Goal: Task Accomplishment & Management: Manage account settings

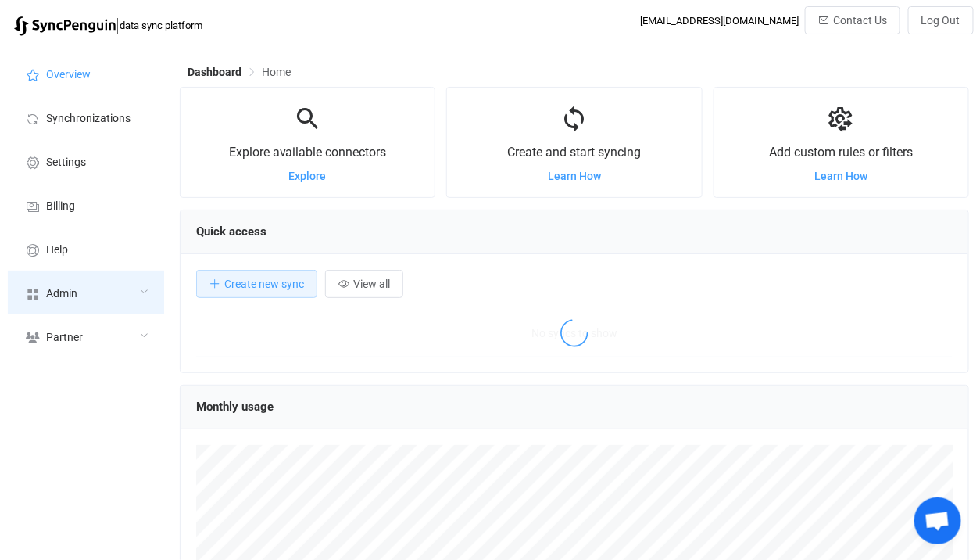
scroll to position [303, 790]
click at [107, 287] on div "Admin" at bounding box center [86, 292] width 156 height 44
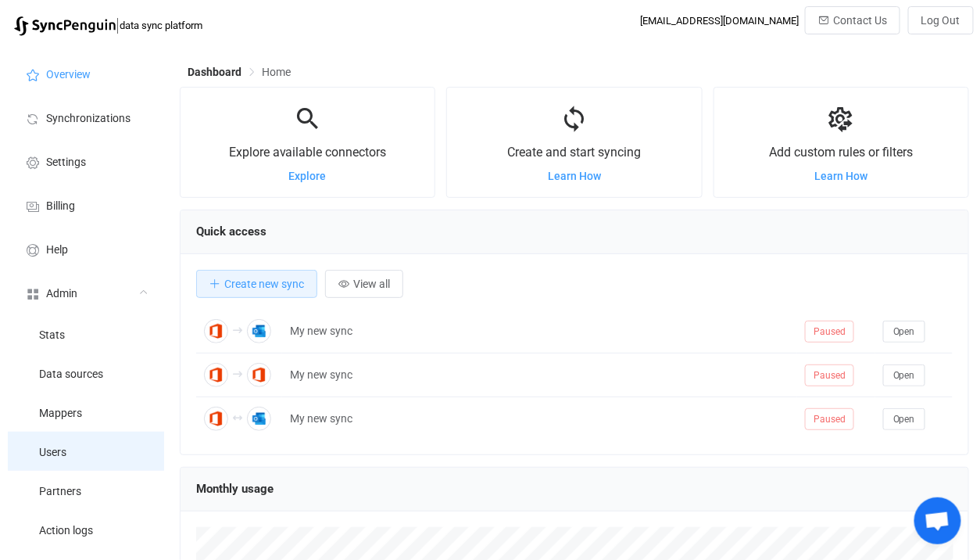
click at [95, 444] on li "Users" at bounding box center [86, 450] width 156 height 39
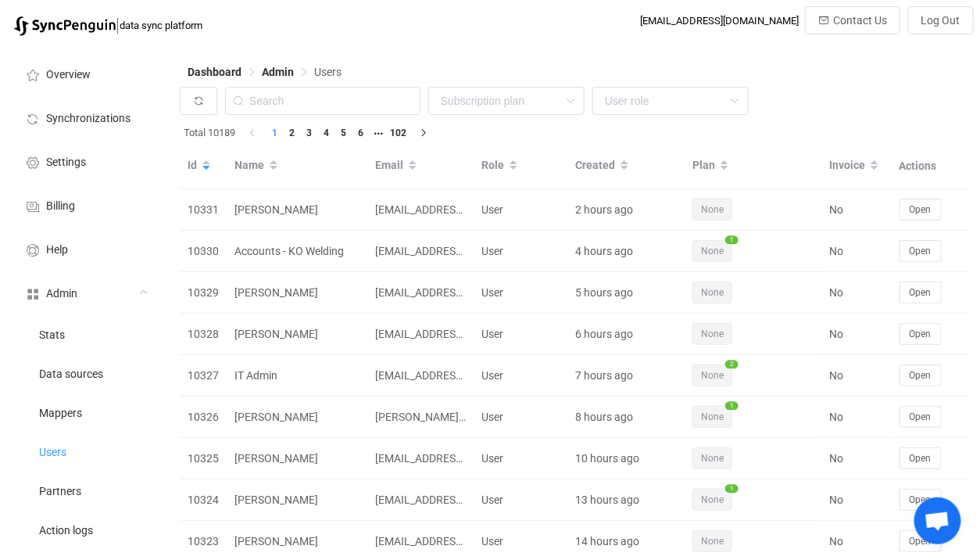
click at [287, 116] on div "None Single SingleYearly SinglePlus SinglePlusYearly Team TeamYearly TeamPlus T…" at bounding box center [575, 105] width 790 height 36
click at [305, 99] on input "text" at bounding box center [322, 101] width 195 height 28
paste input "sales@romaprams.co.uk"
type input "sales@romaprams.co.uk"
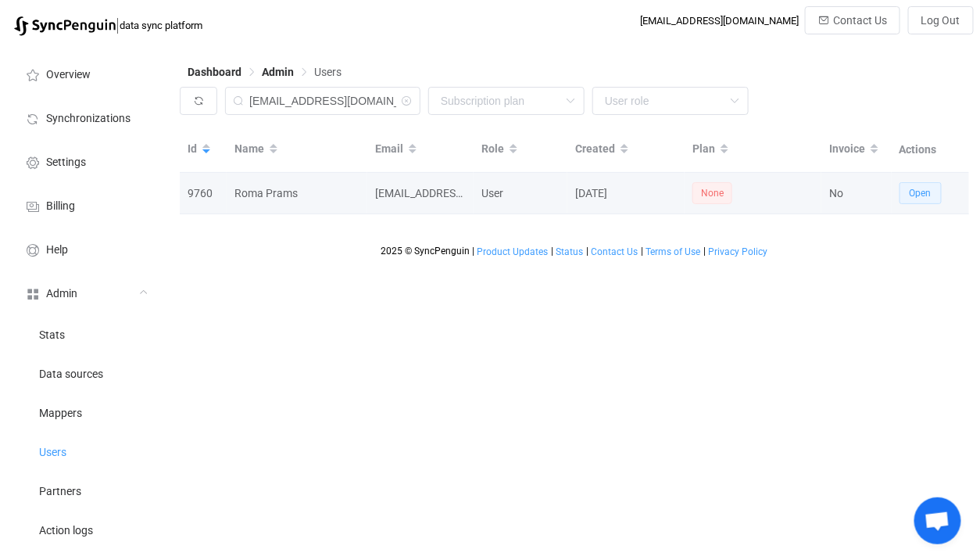
click at [923, 196] on span "Open" at bounding box center [921, 193] width 22 height 11
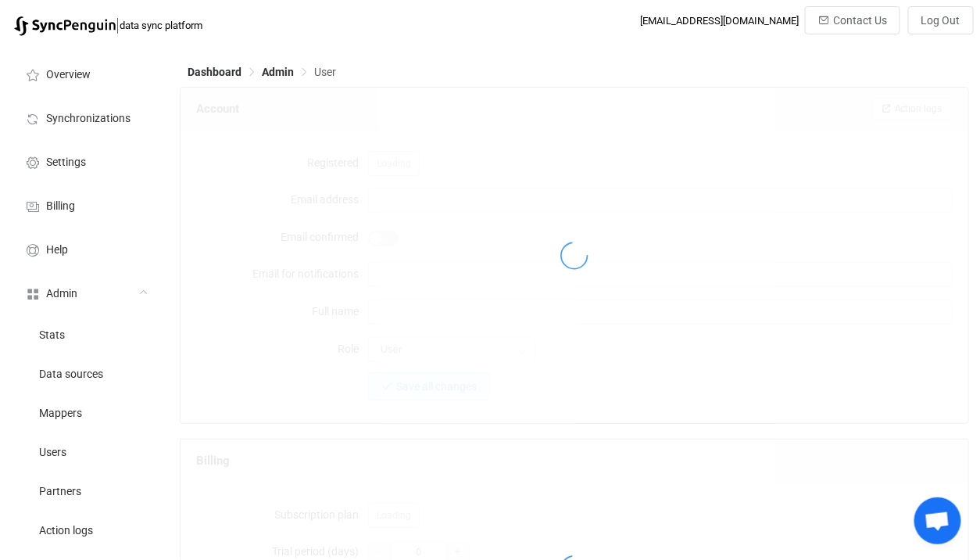
type input "sales@romaprams.co.uk"
type input "Roma Prams"
type input "14"
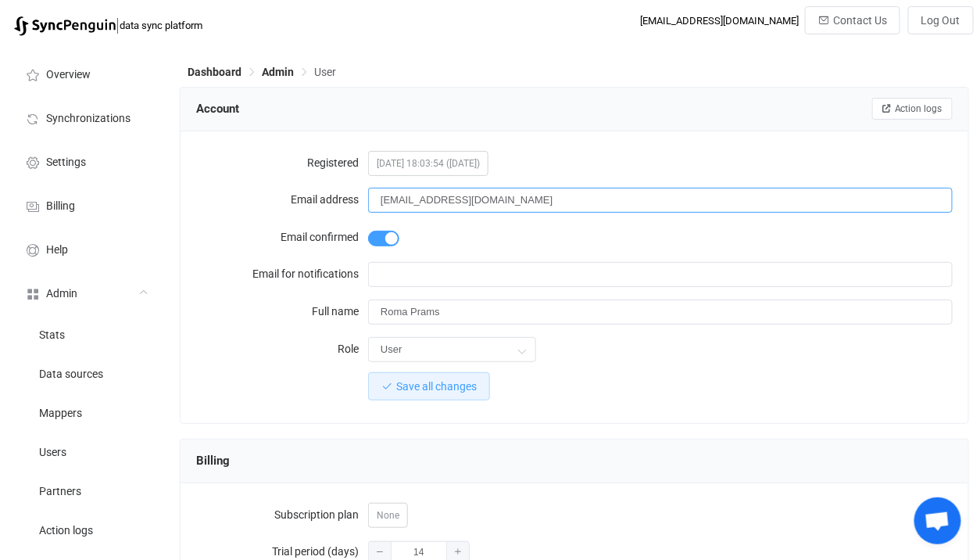
click at [438, 204] on input "sales@romaprams.co.uk" at bounding box center [660, 200] width 585 height 25
drag, startPoint x: 438, startPoint y: 204, endPoint x: 510, endPoint y: 188, distance: 74.4
click at [510, 188] on input "sales@romaprams.co.uk" at bounding box center [660, 200] width 585 height 25
click at [446, 199] on input "sales@romaprams.co.uk" at bounding box center [660, 200] width 585 height 25
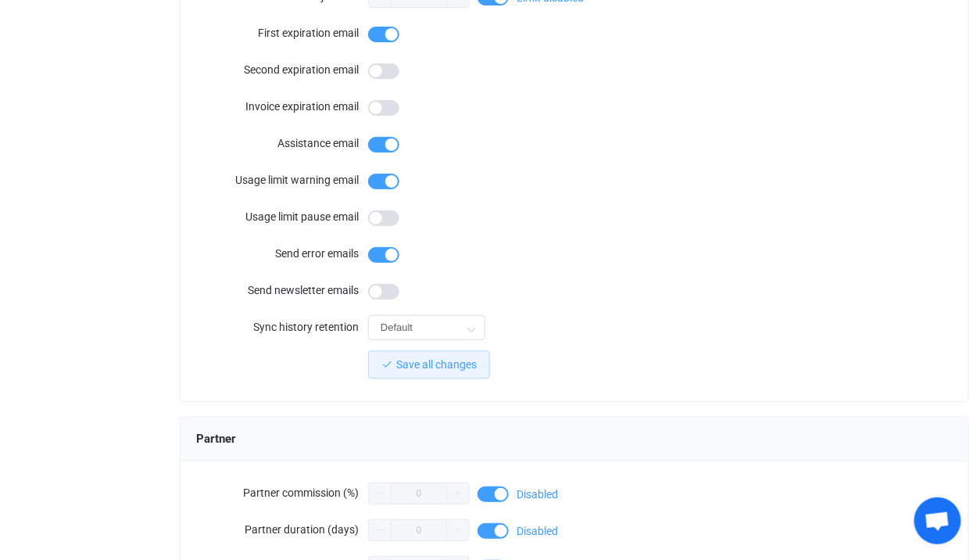
scroll to position [1458, 0]
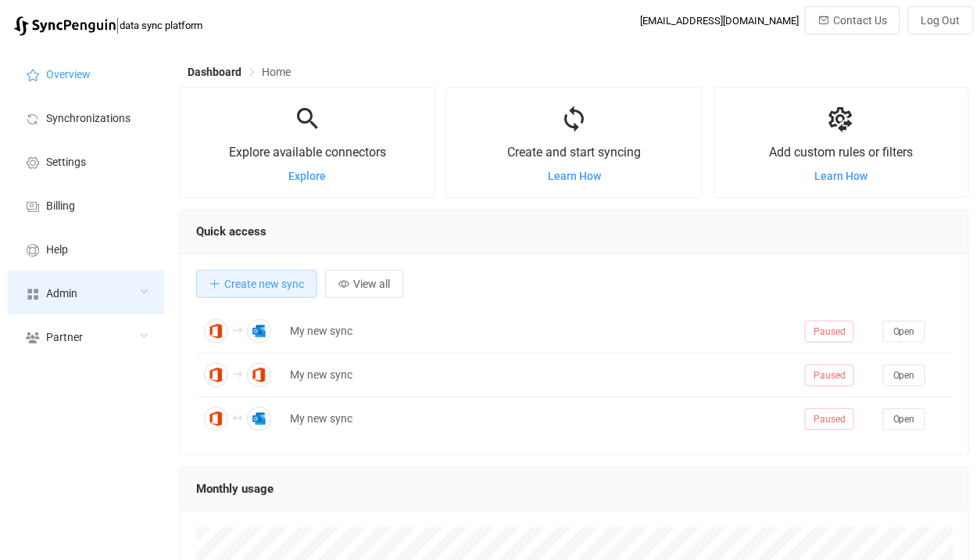
scroll to position [303, 790]
click at [113, 288] on div "Admin" at bounding box center [86, 292] width 156 height 44
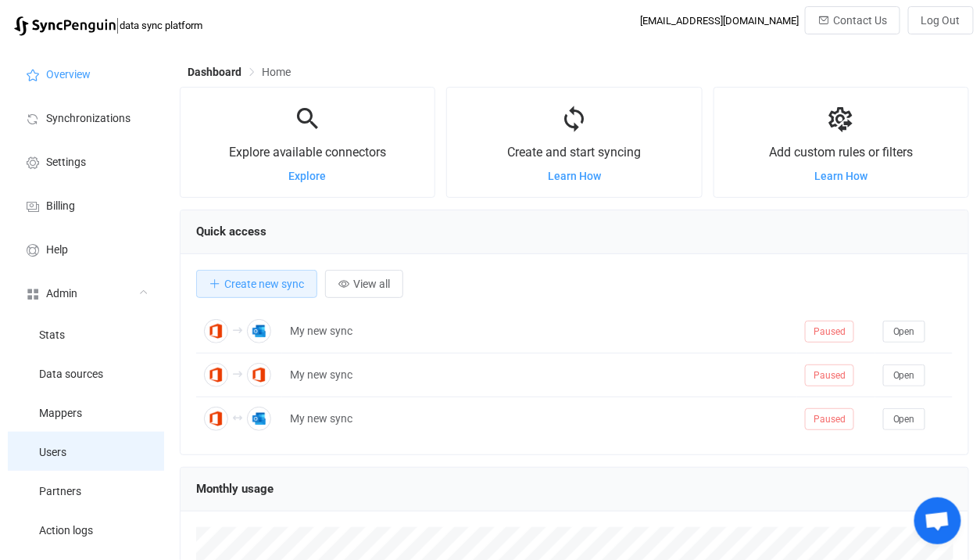
click at [86, 447] on li "Users" at bounding box center [86, 450] width 156 height 39
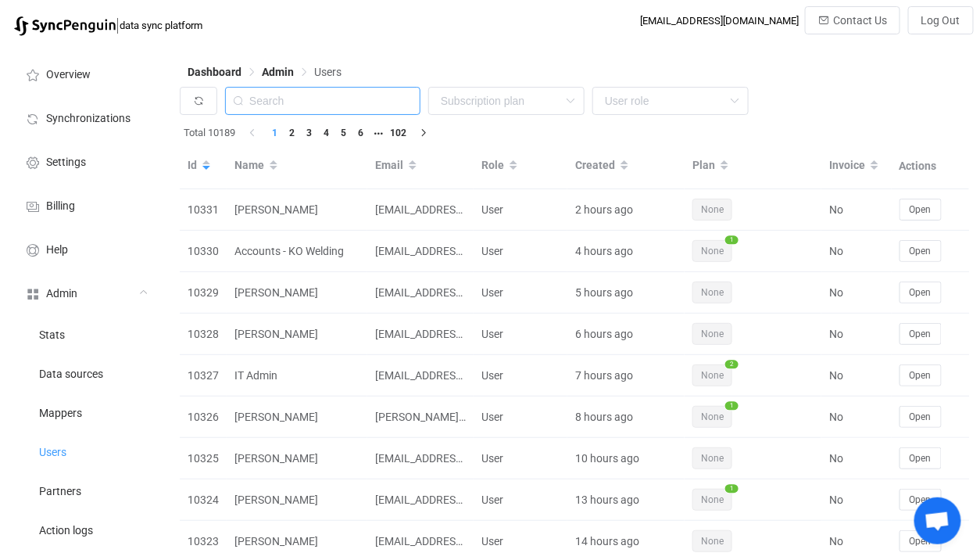
click at [339, 102] on input "text" at bounding box center [322, 101] width 195 height 28
paste input "syncpenguin@e-b-ing.de"
drag, startPoint x: 314, startPoint y: 101, endPoint x: 182, endPoint y: 87, distance: 132.9
click at [182, 87] on div "syncpenguin@e-b-ing.de None Single SingleYearly SinglePlus SinglePlusYearly Tea…" at bounding box center [575, 105] width 790 height 36
type input "@e-b-ing.de"
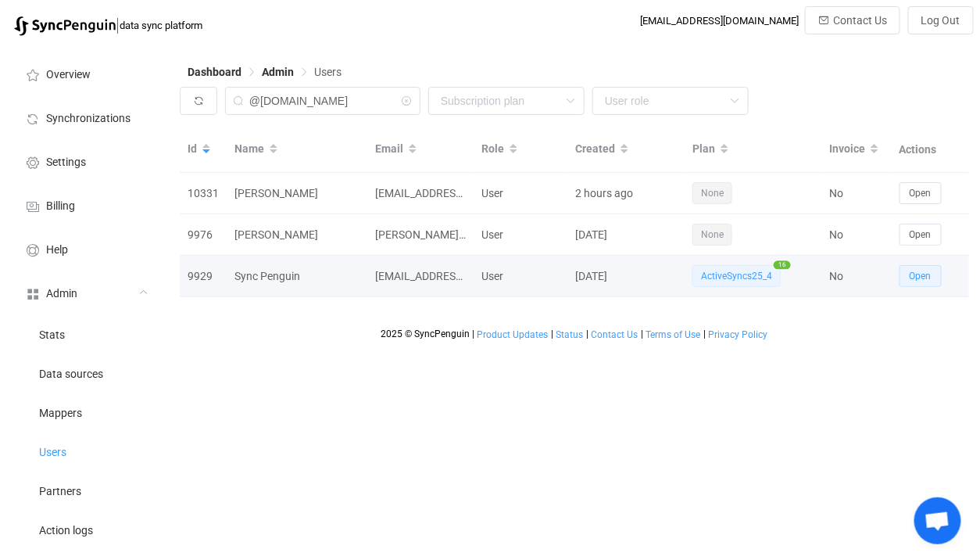
click at [932, 274] on button "Open" at bounding box center [921, 276] width 42 height 22
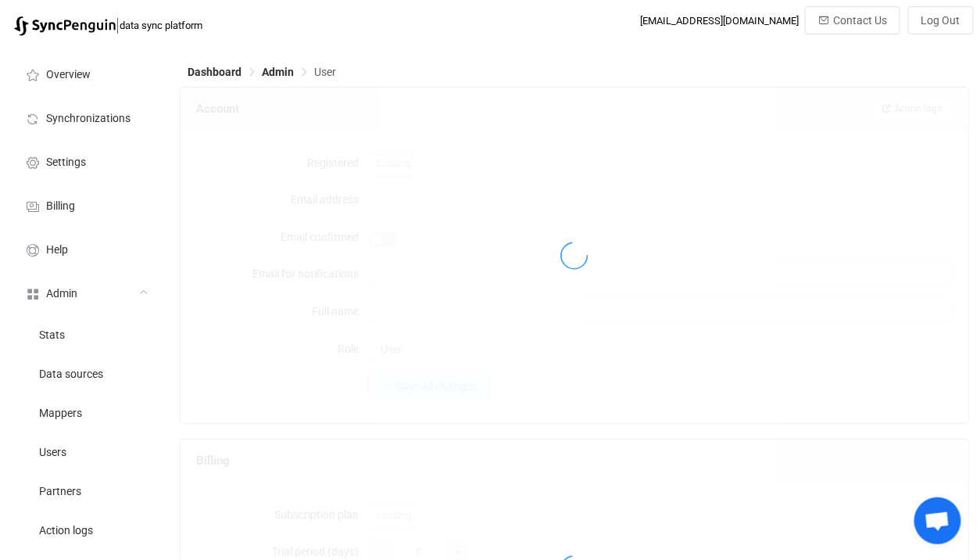
type input "syncpenguin@e-b-ing.de"
type input "mdohm@mscloud.consulting"
type input "Sync Penguin"
type input "14"
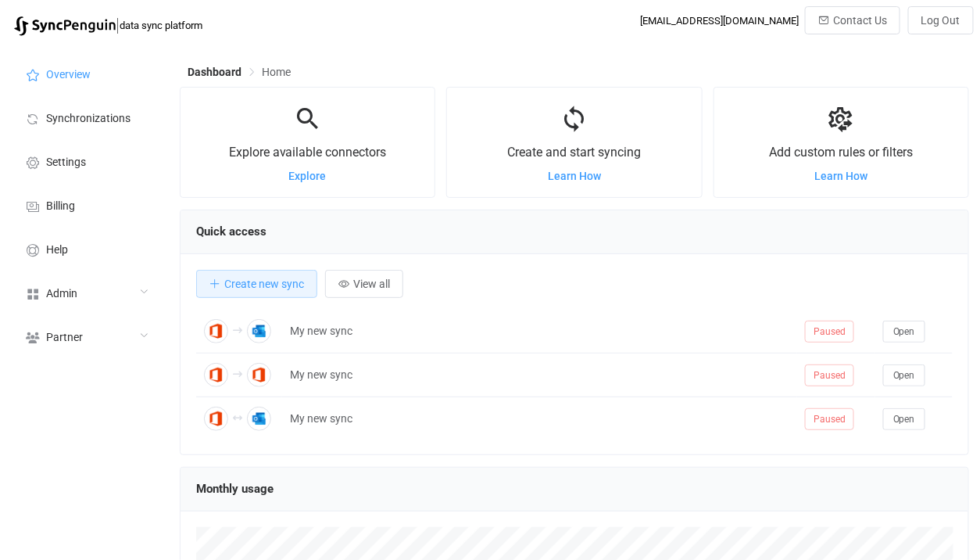
scroll to position [303, 790]
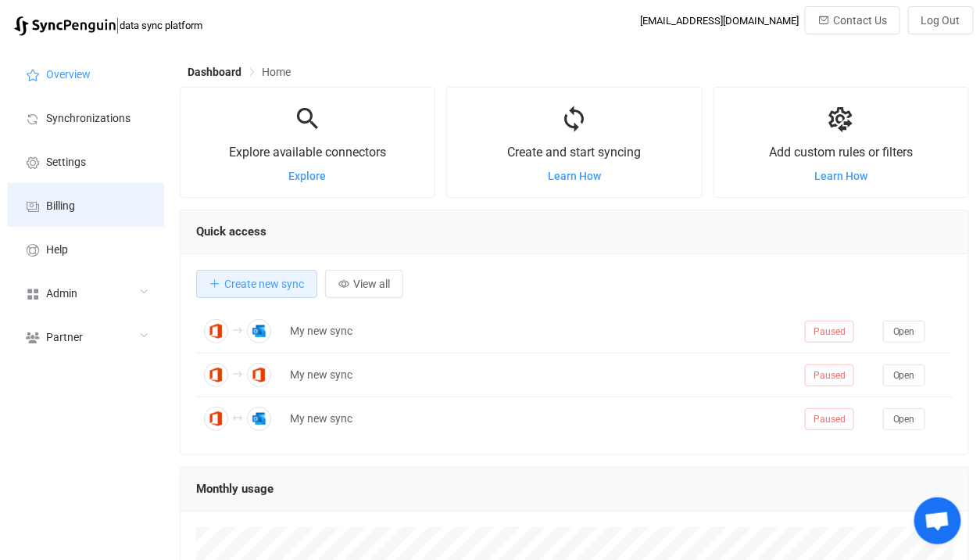
click at [84, 206] on li "Billing" at bounding box center [86, 205] width 156 height 44
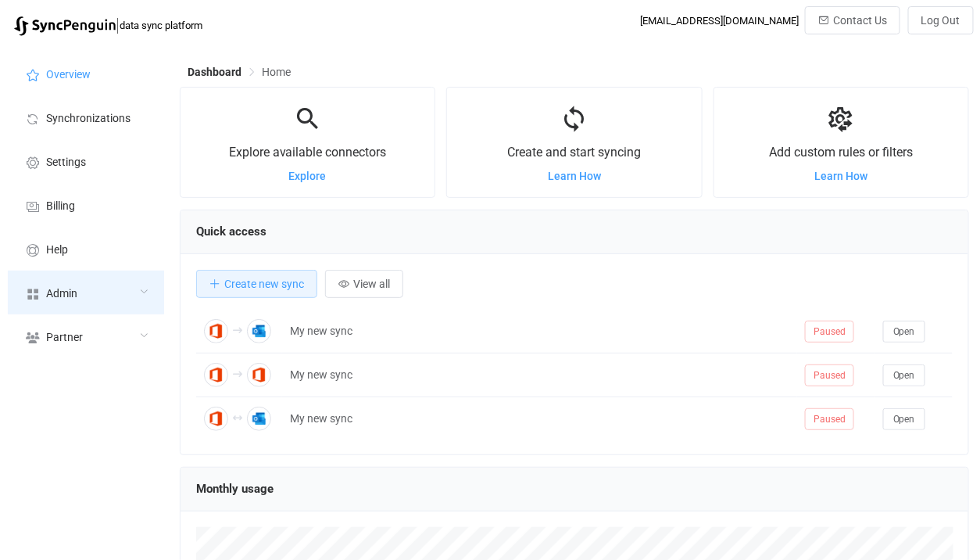
click at [127, 299] on div "Admin" at bounding box center [86, 292] width 156 height 44
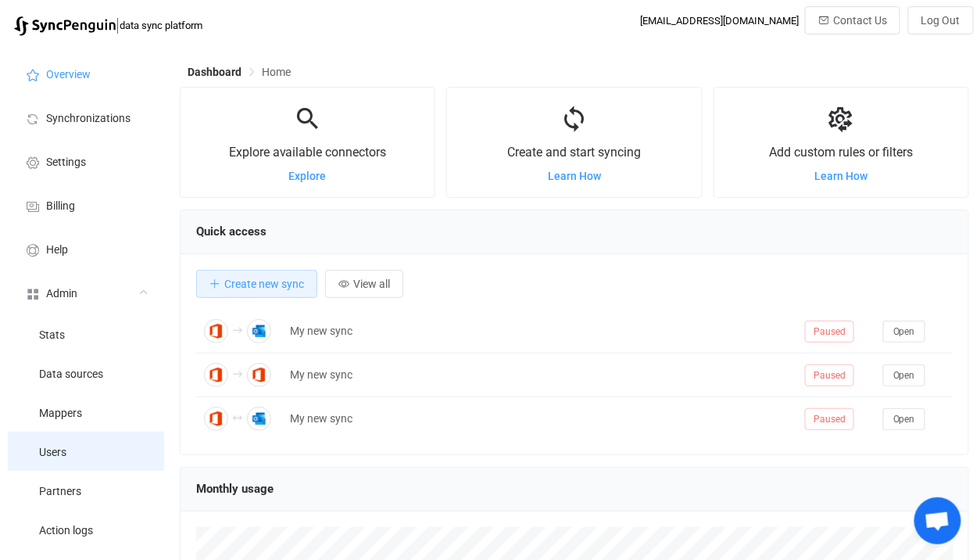
click at [90, 450] on li "Users" at bounding box center [86, 450] width 156 height 39
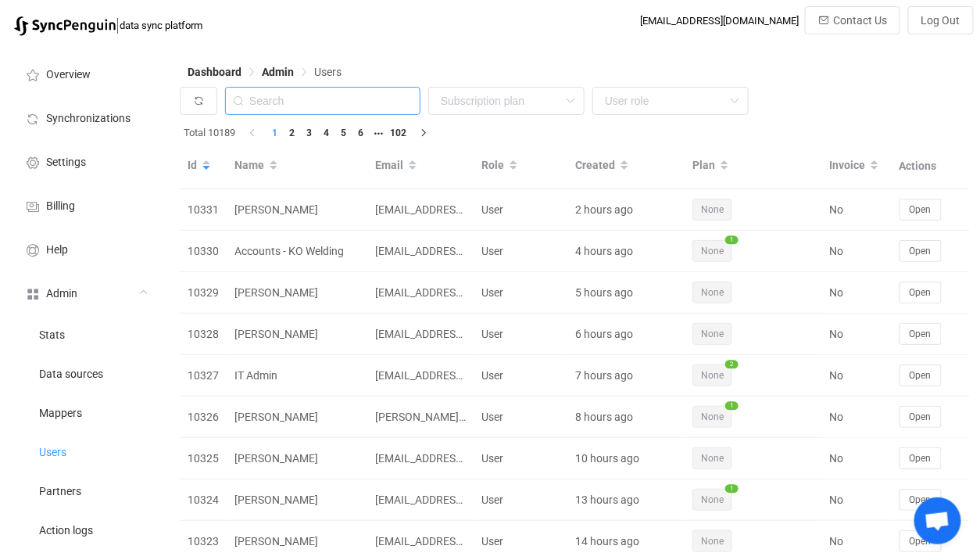
click at [302, 95] on input "text" at bounding box center [322, 101] width 195 height 28
paste input "login@fivegoodfriends.com.au"
type input "login@fivegoodfriends.com.au"
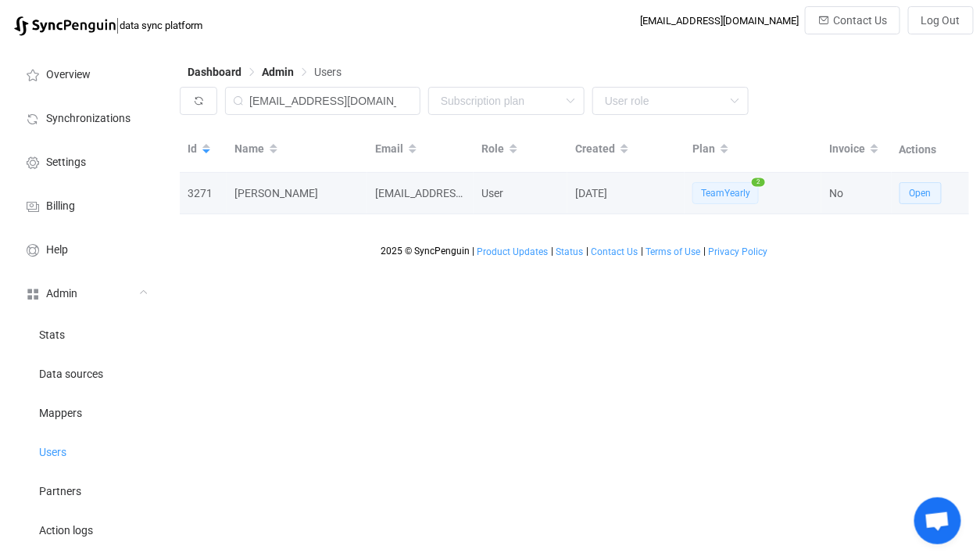
click at [917, 202] on button "Open" at bounding box center [921, 193] width 42 height 22
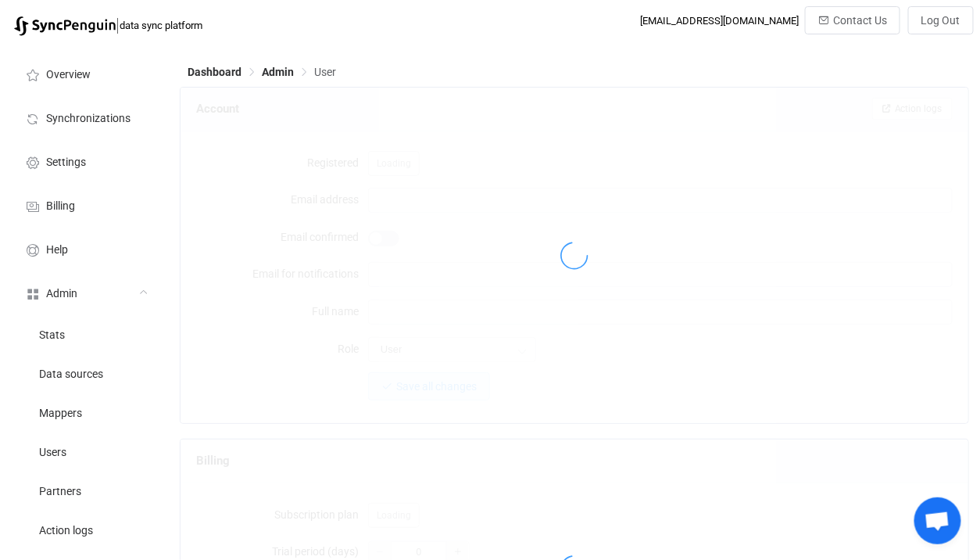
type input "login@fivegoodfriends.com.au"
type input "help@fivegoodfriends.com.au"
type input "Anthony Mitropoulos"
type input "14"
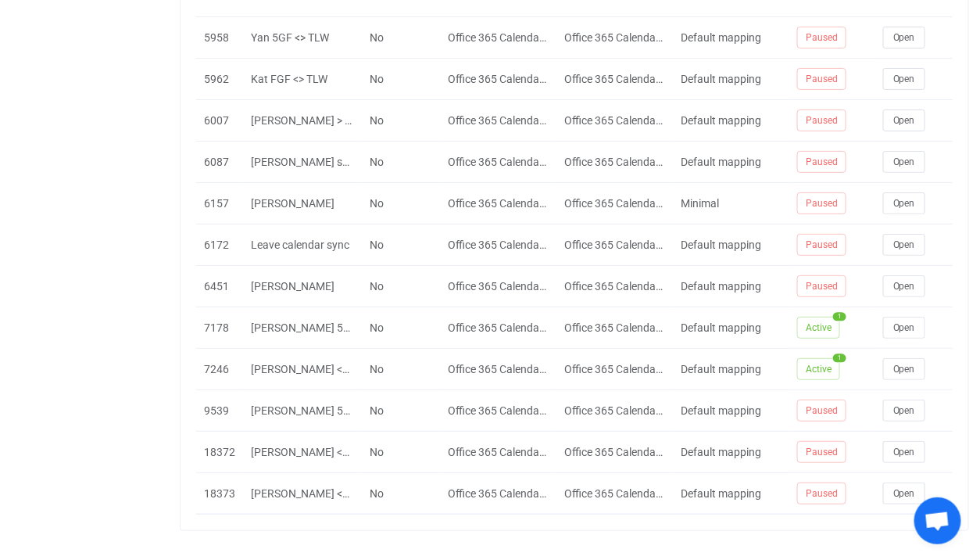
scroll to position [1857, 0]
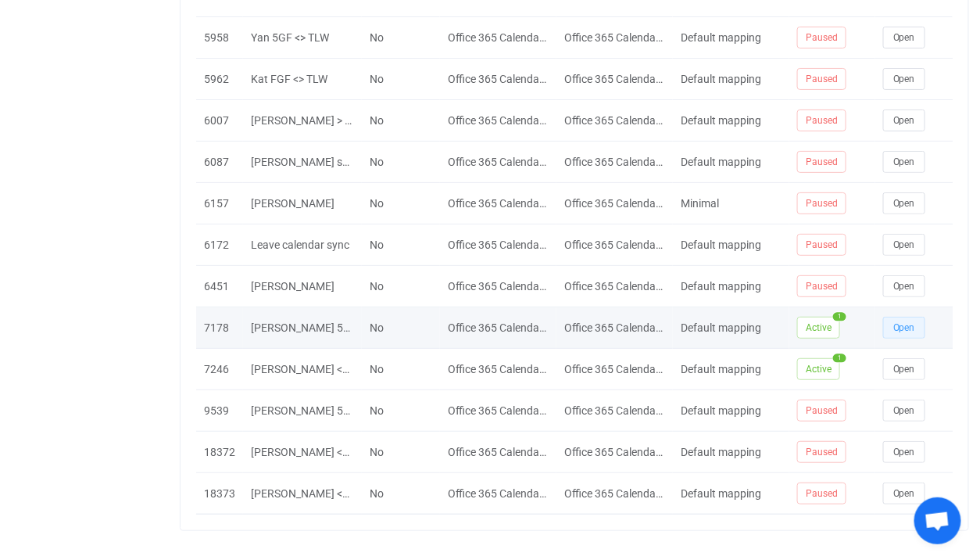
click at [908, 322] on span "Open" at bounding box center [904, 327] width 22 height 11
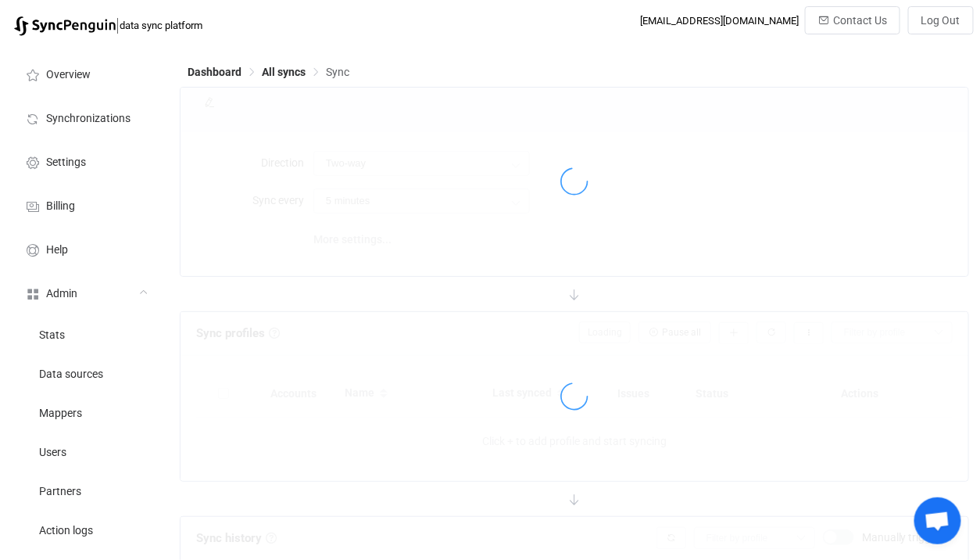
type input "10 minutes"
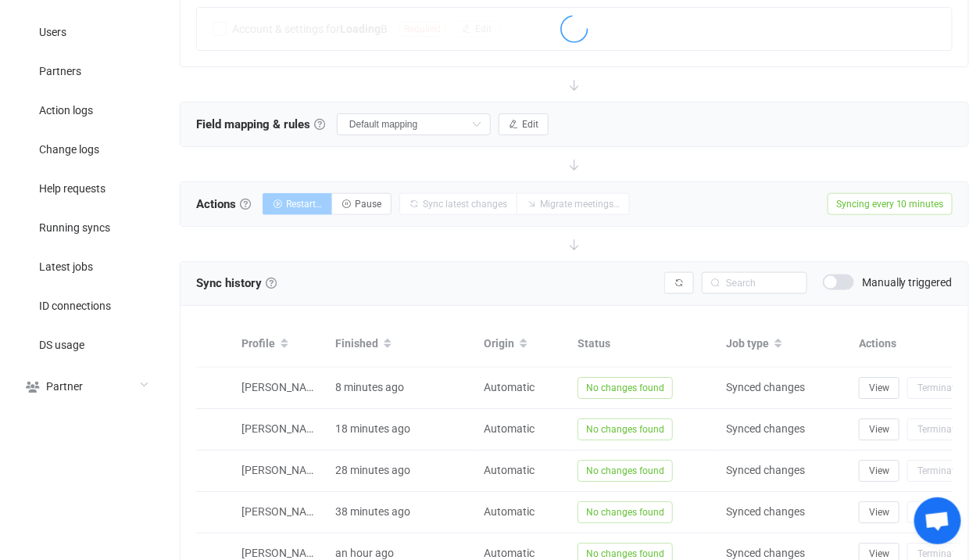
scroll to position [500, 0]
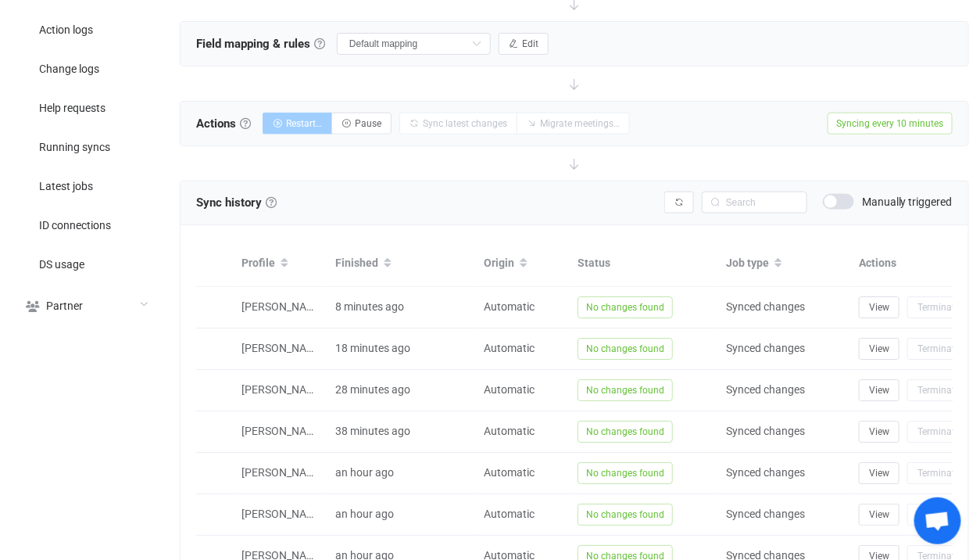
click at [843, 201] on span at bounding box center [838, 202] width 31 height 16
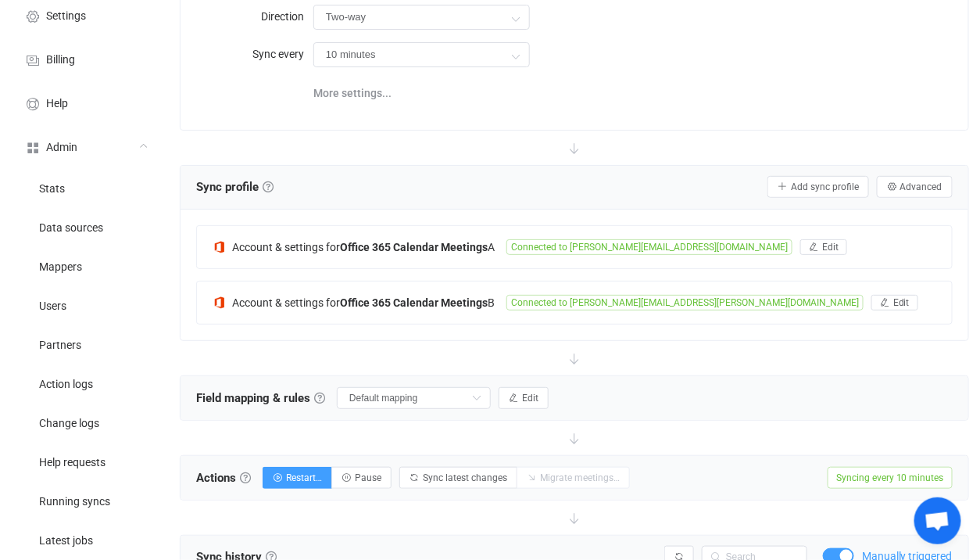
scroll to position [0, 0]
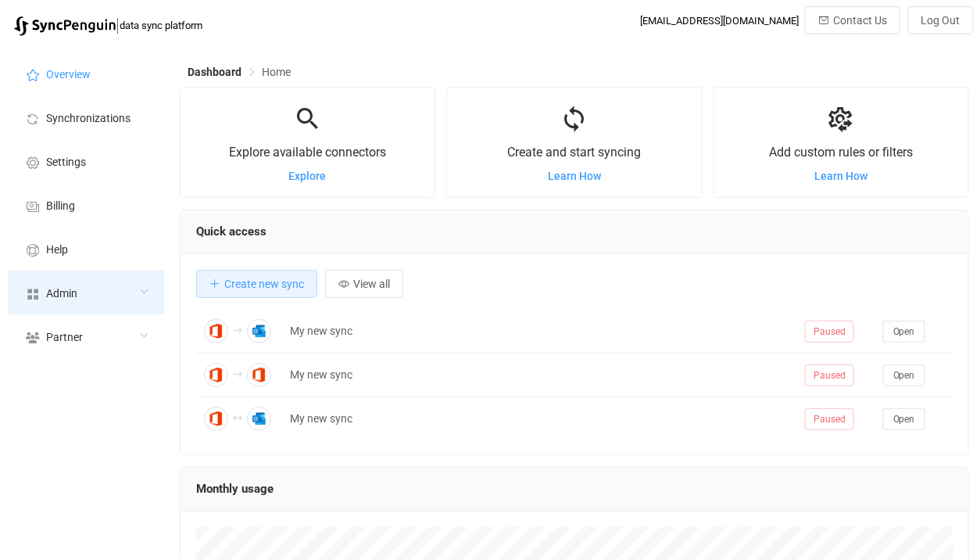
click at [109, 290] on div "Admin" at bounding box center [86, 292] width 156 height 44
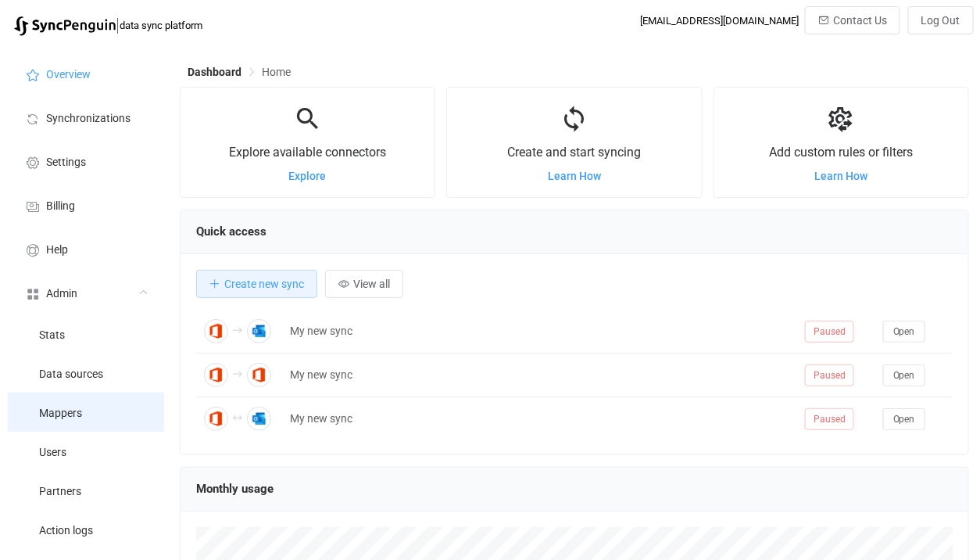
scroll to position [303, 790]
click at [90, 430] on li "Mappers" at bounding box center [86, 411] width 156 height 39
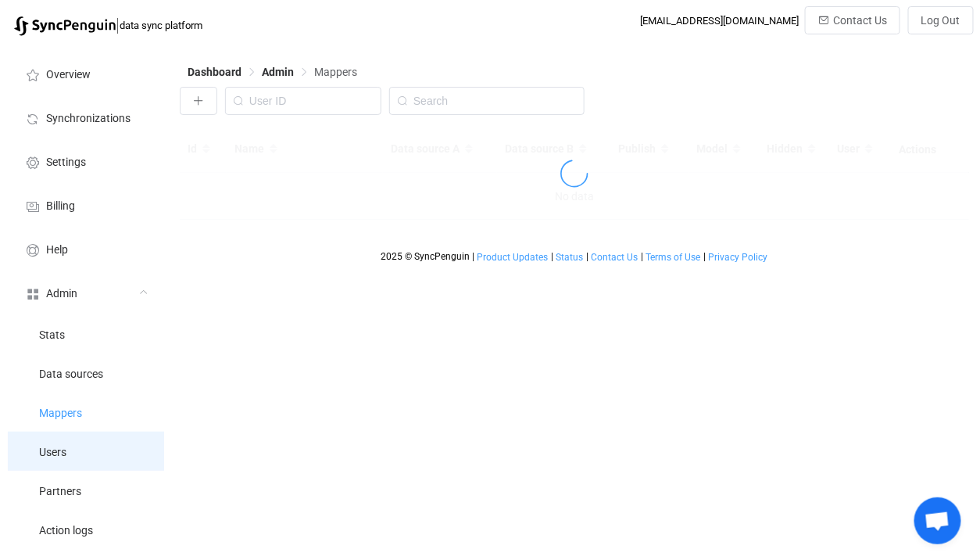
click at [90, 443] on li "Users" at bounding box center [86, 450] width 156 height 39
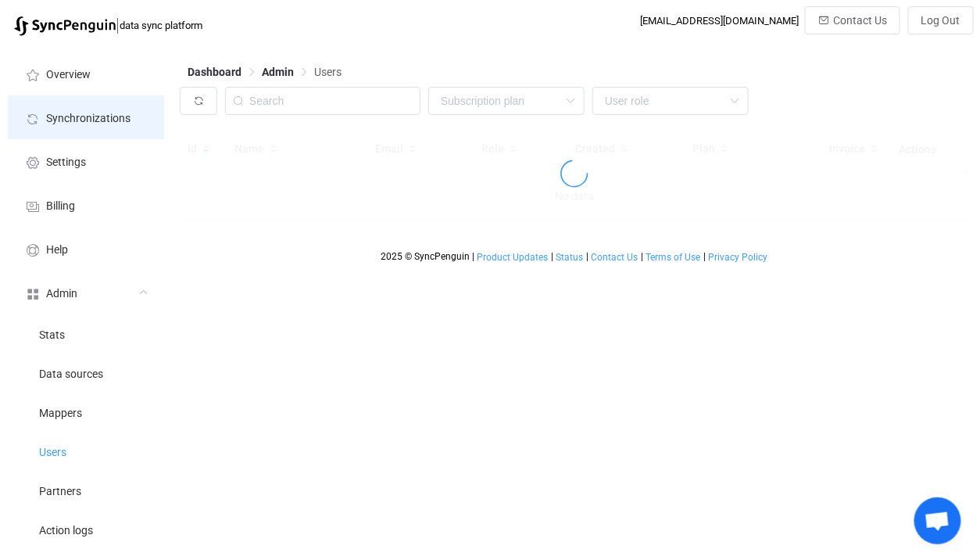
click at [141, 121] on li "Synchronizations" at bounding box center [86, 117] width 156 height 44
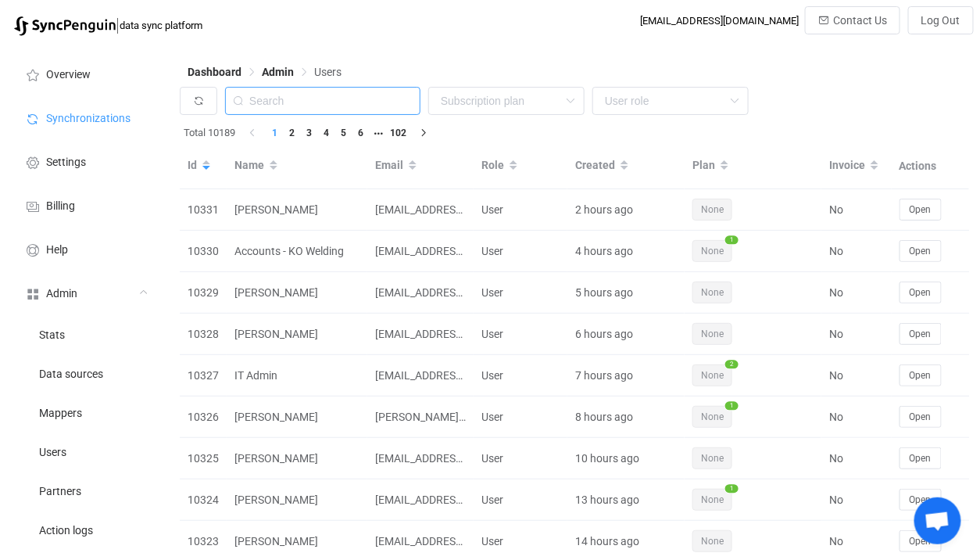
click at [380, 102] on input "text" at bounding box center [322, 101] width 195 height 28
paste input "[EMAIL_ADDRESS][DOMAIN_NAME]"
type input "[EMAIL_ADDRESS][DOMAIN_NAME]"
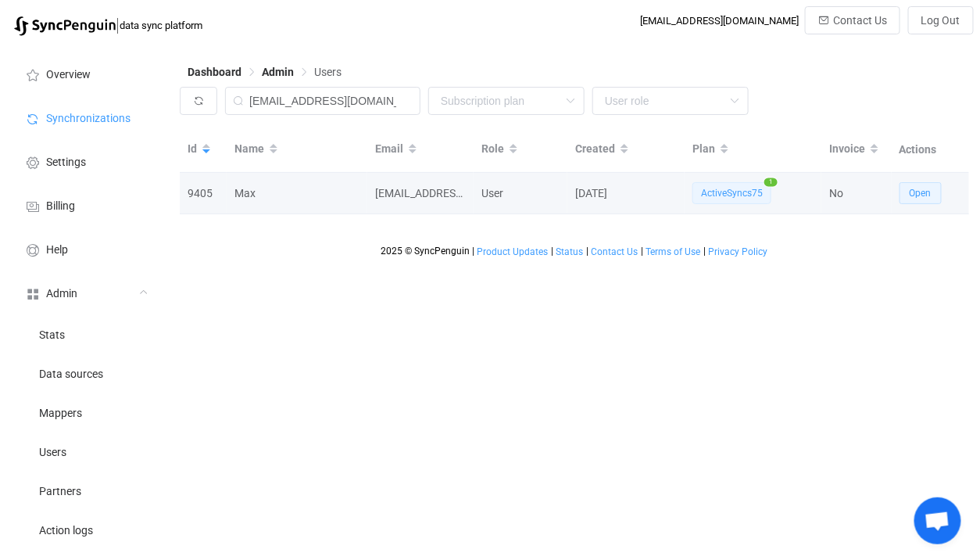
click at [922, 191] on span "Open" at bounding box center [921, 193] width 22 height 11
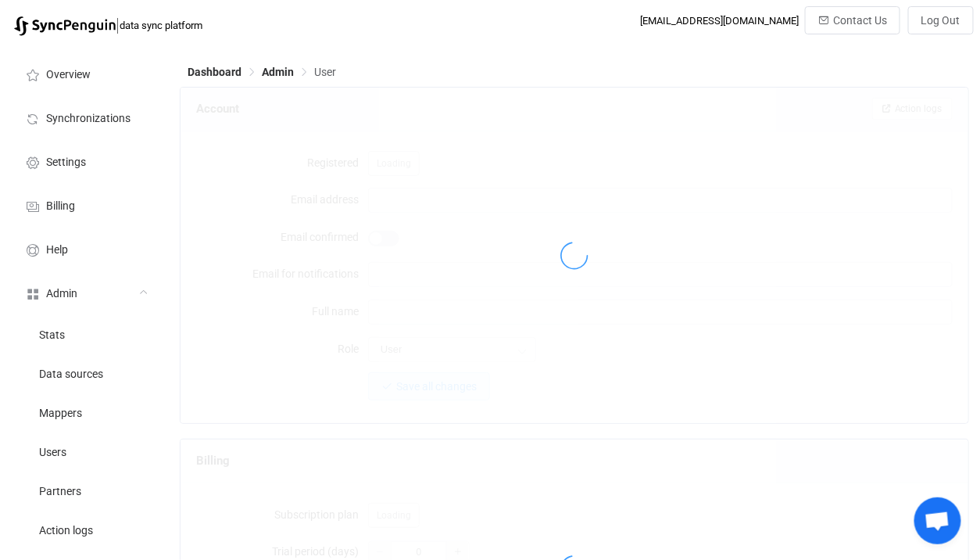
type input "[EMAIL_ADDRESS][DOMAIN_NAME]"
type input "Max"
type input "14"
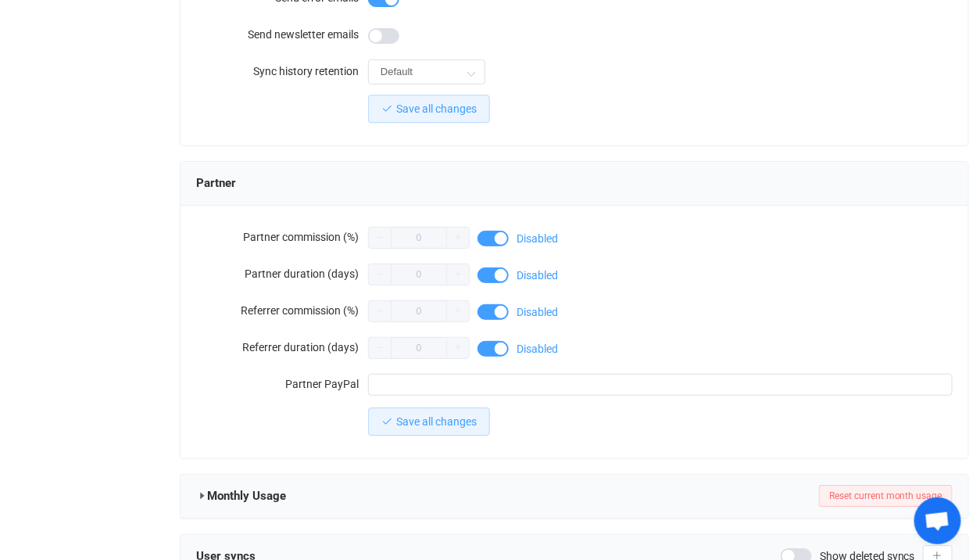
scroll to position [1416, 0]
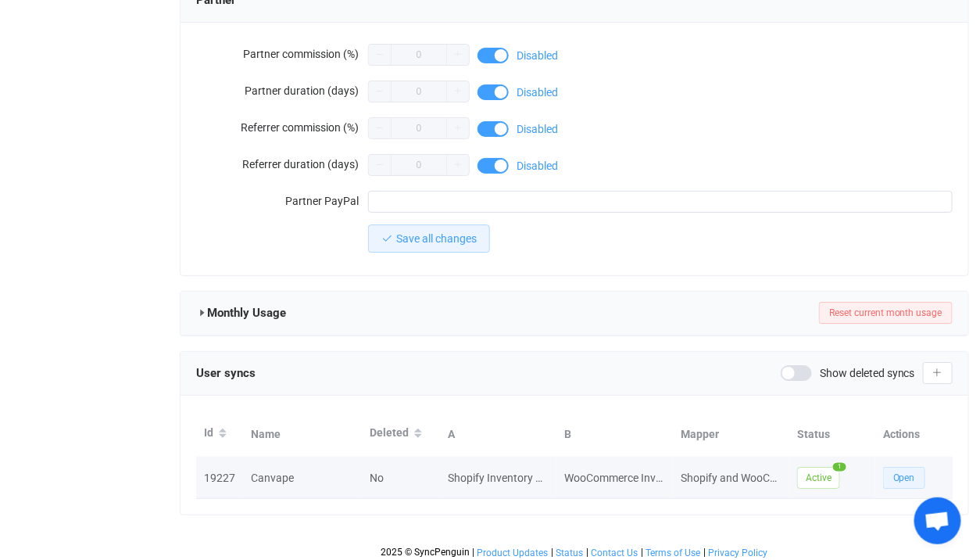
click at [900, 467] on button "Open" at bounding box center [904, 478] width 42 height 22
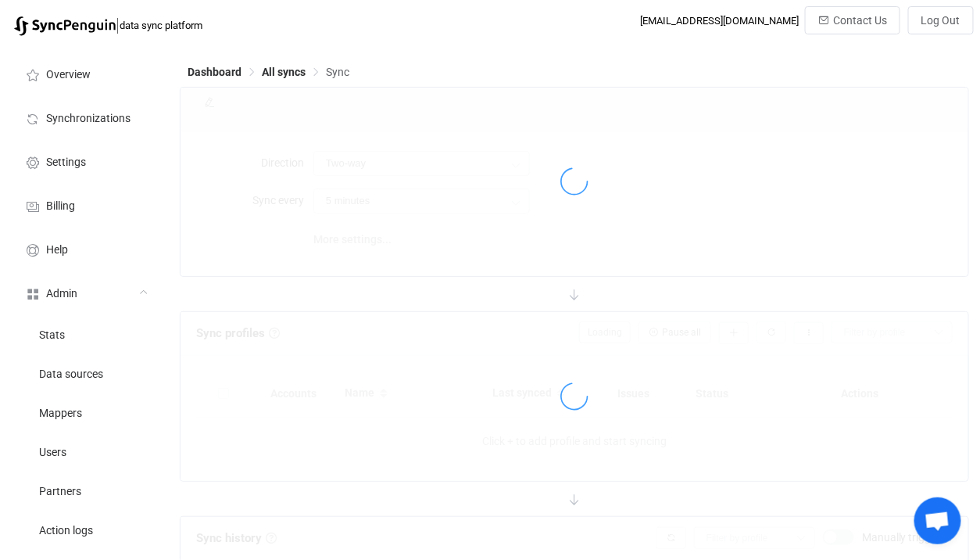
type input "10 minutes"
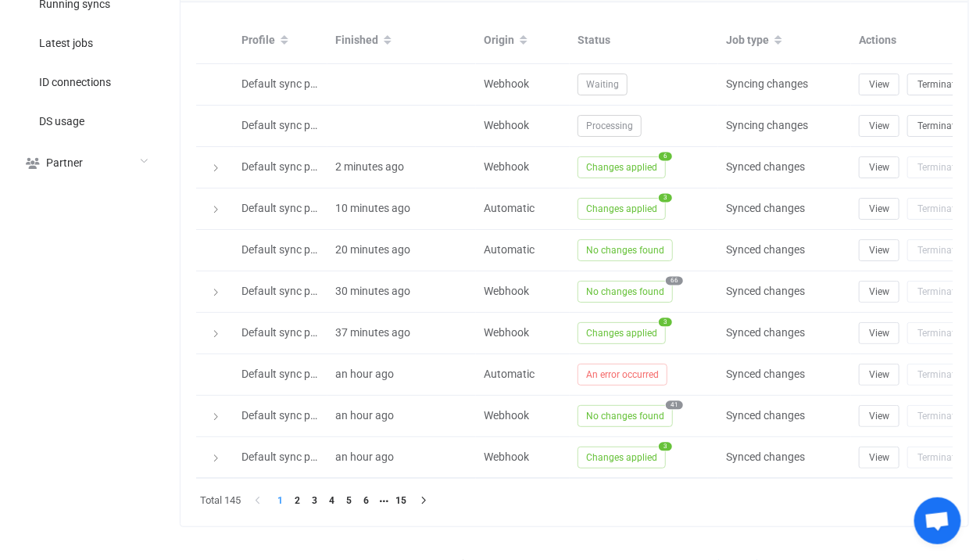
scroll to position [657, 0]
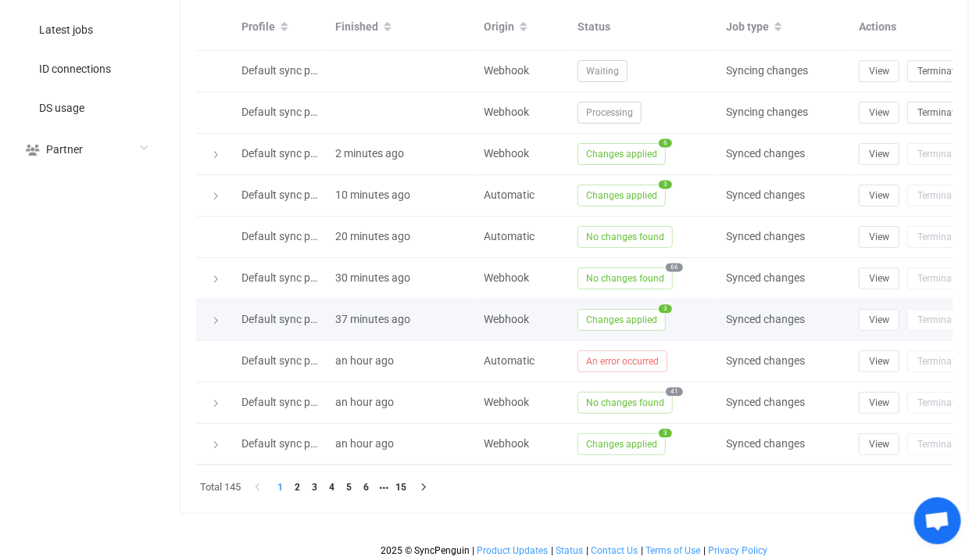
click at [602, 312] on span "Changes applied" at bounding box center [622, 320] width 88 height 22
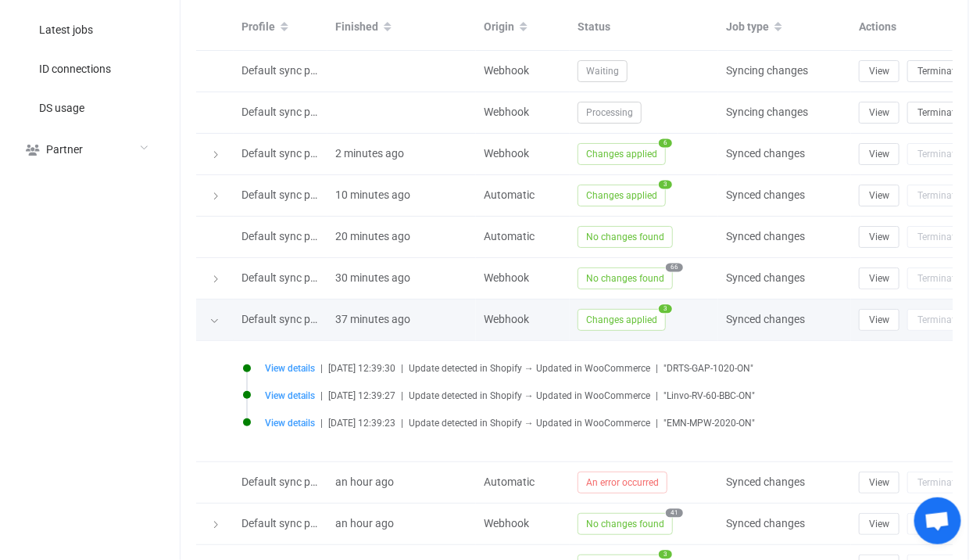
click at [602, 312] on span "Changes applied" at bounding box center [622, 320] width 88 height 22
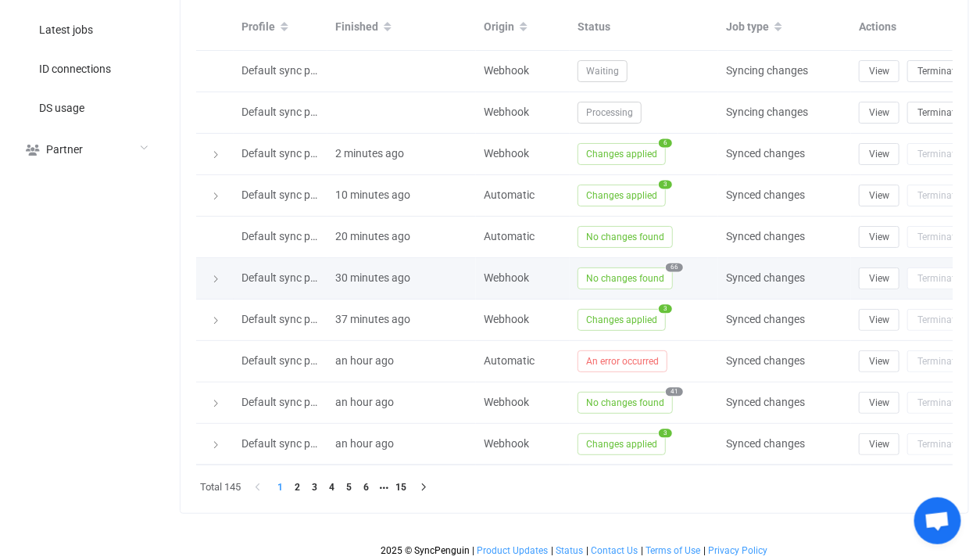
click at [601, 285] on span "No changes found" at bounding box center [625, 278] width 95 height 22
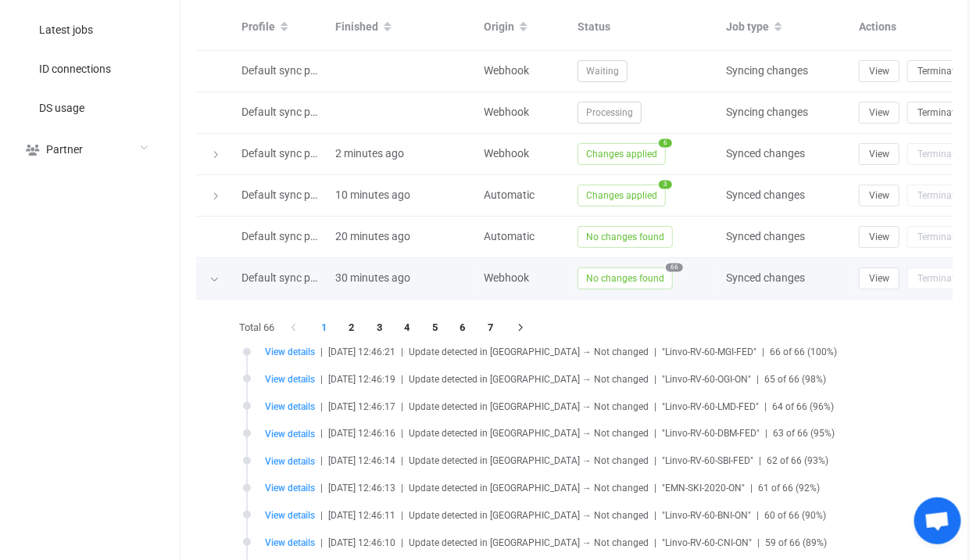
click at [601, 285] on span "No changes found" at bounding box center [625, 278] width 95 height 22
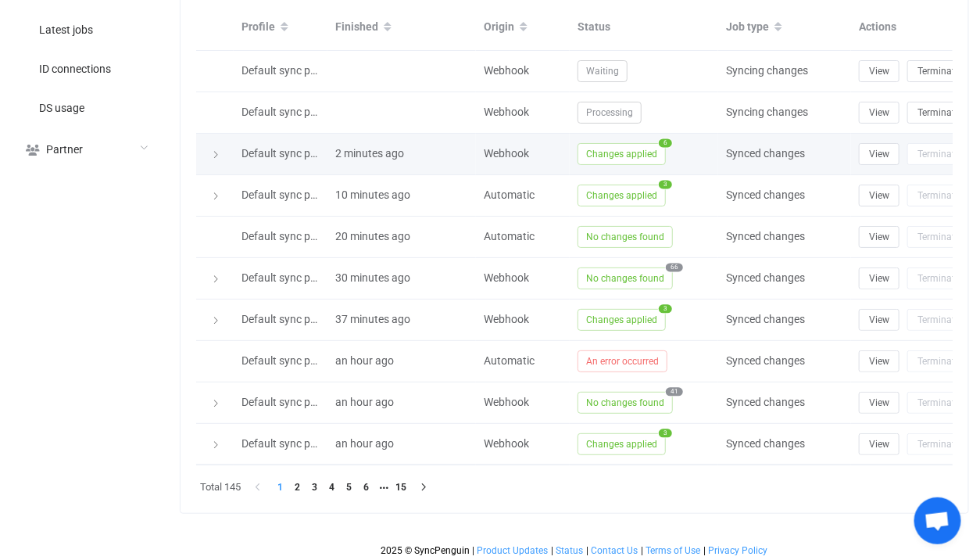
click at [600, 144] on span "Changes applied" at bounding box center [622, 154] width 88 height 22
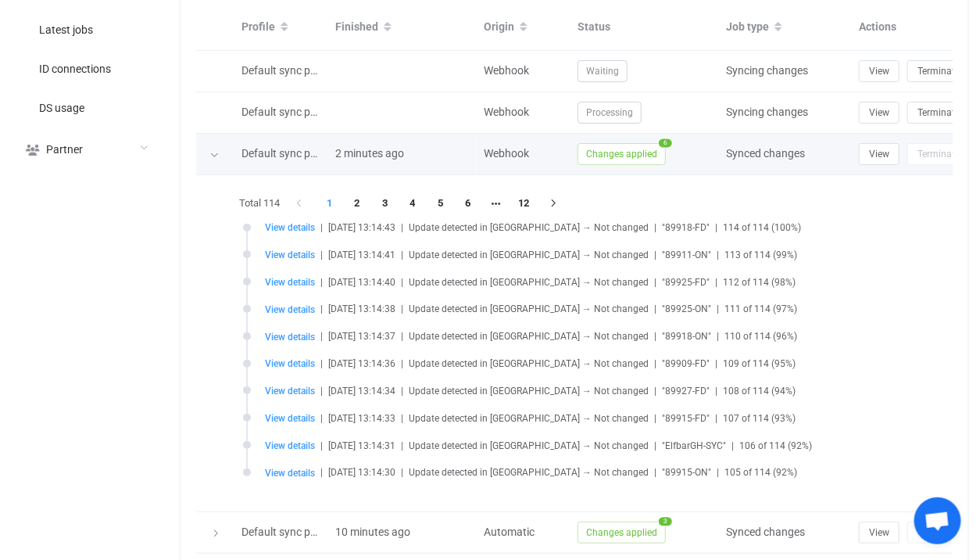
click at [600, 144] on span "Changes applied" at bounding box center [622, 154] width 88 height 22
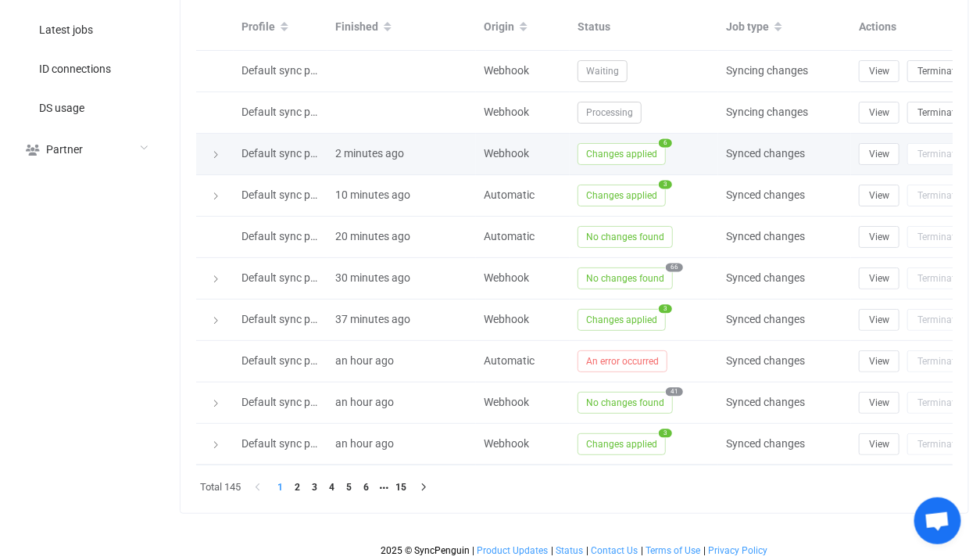
scroll to position [640, 0]
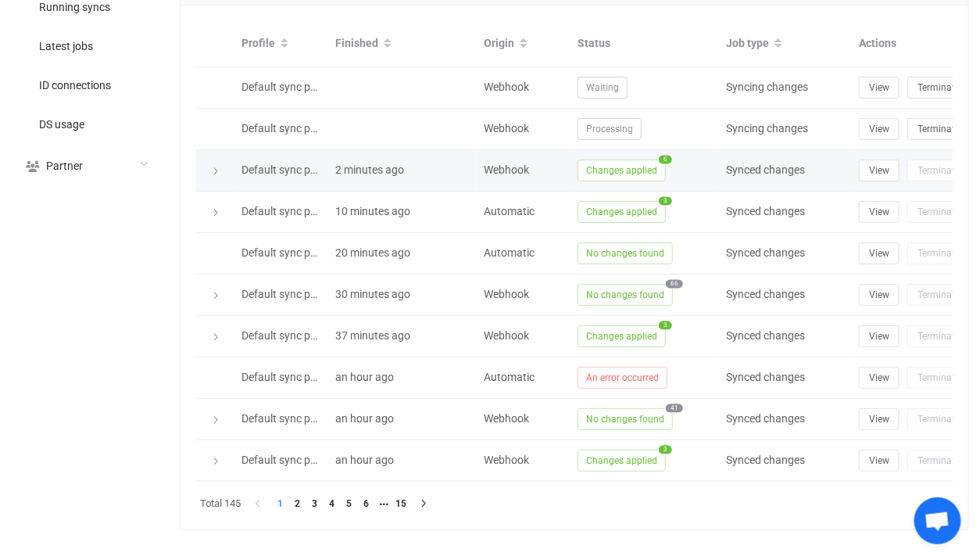
click at [598, 151] on td "Changes applied 6" at bounding box center [644, 170] width 149 height 41
click at [598, 153] on td "Changes applied 6" at bounding box center [644, 170] width 149 height 41
click at [602, 159] on span "Changes applied" at bounding box center [622, 170] width 88 height 22
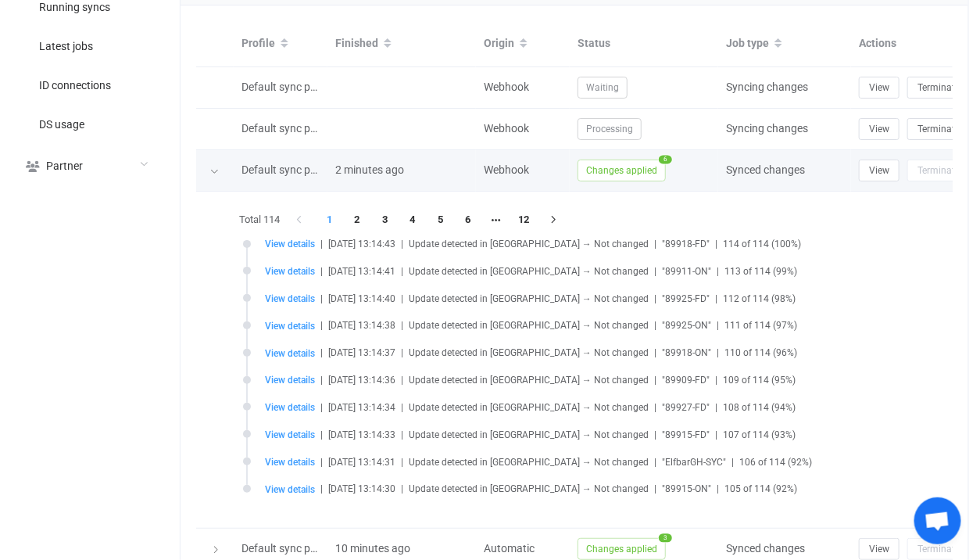
click at [602, 159] on span "Changes applied" at bounding box center [622, 170] width 88 height 22
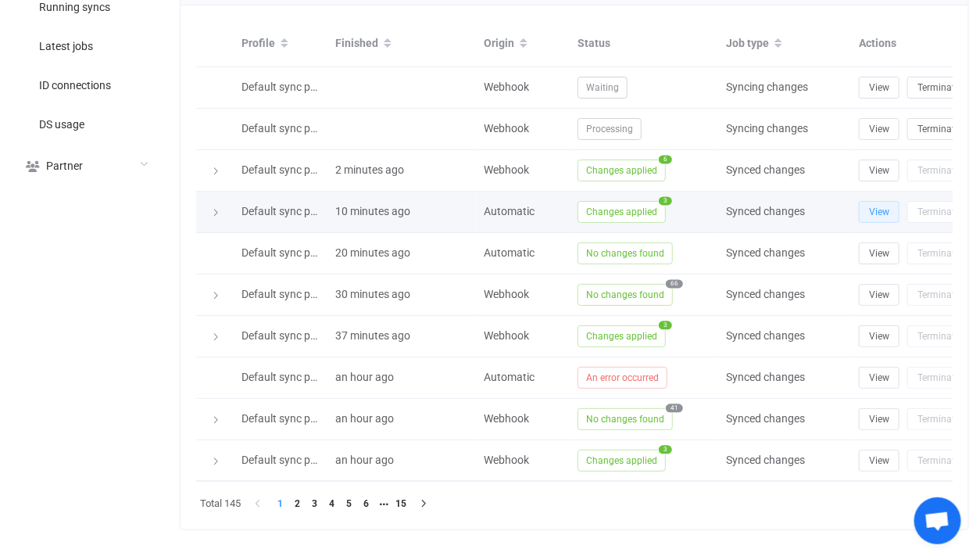
click at [865, 211] on button "View" at bounding box center [879, 212] width 41 height 22
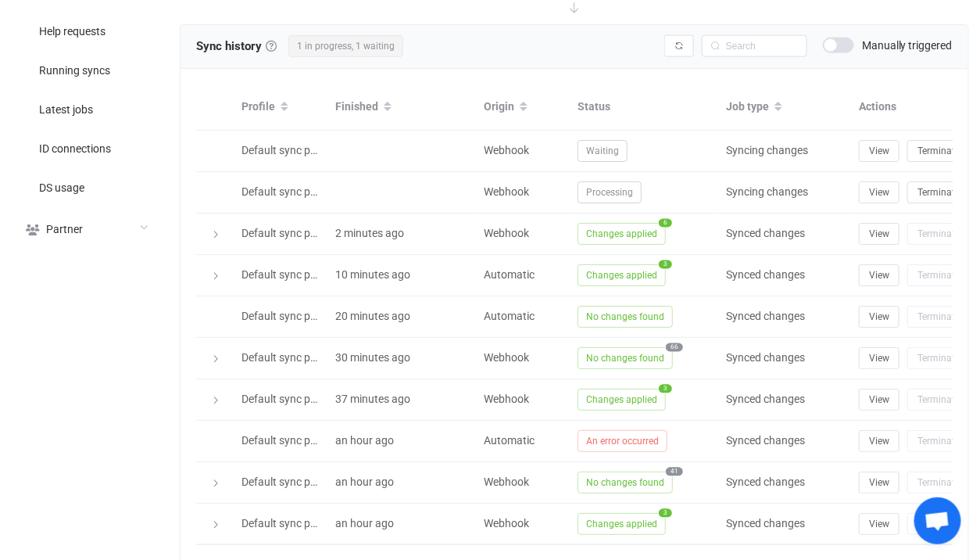
click at [754, 58] on div "Sync history History Sync history All sync executions are recorded in the sync …" at bounding box center [575, 47] width 788 height 44
click at [752, 35] on input "text" at bounding box center [755, 46] width 106 height 22
paste input "6937057571754-ON"
type input "6937057571754-ON"
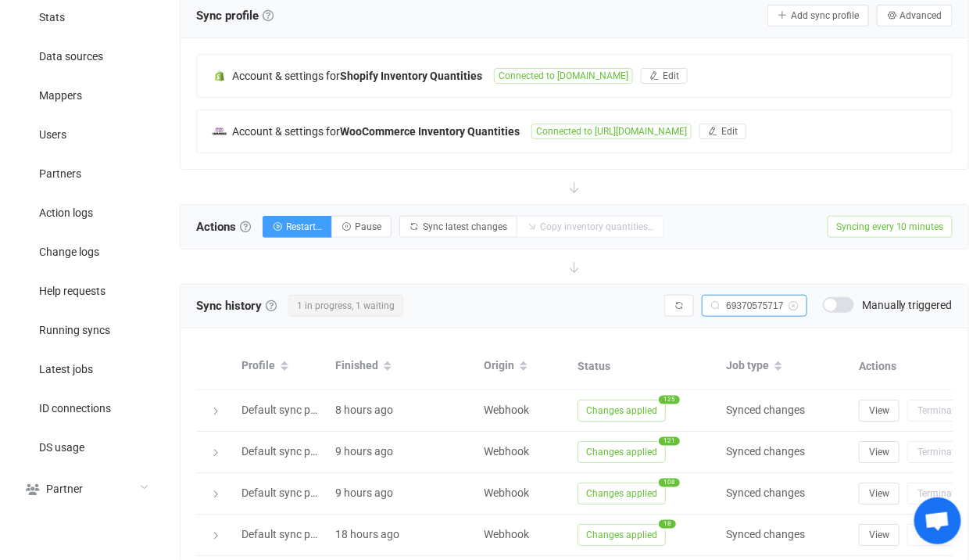
scroll to position [471, 0]
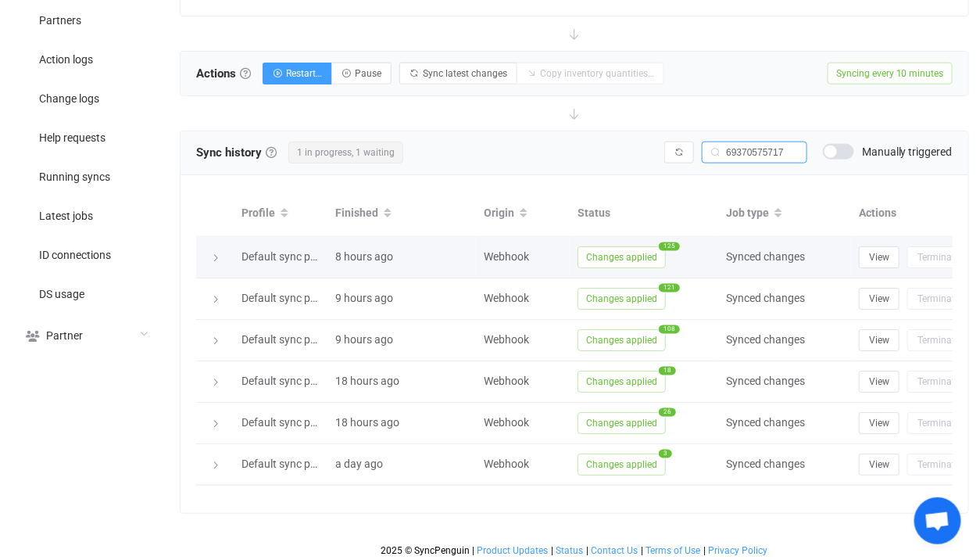
click at [617, 250] on span "Changes applied" at bounding box center [622, 257] width 88 height 22
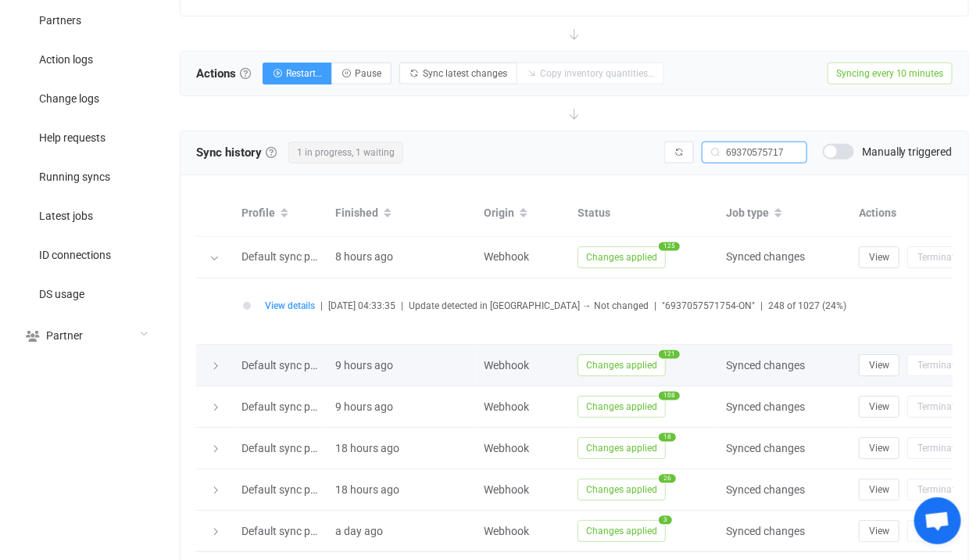
click at [609, 354] on span "Changes applied" at bounding box center [622, 365] width 88 height 22
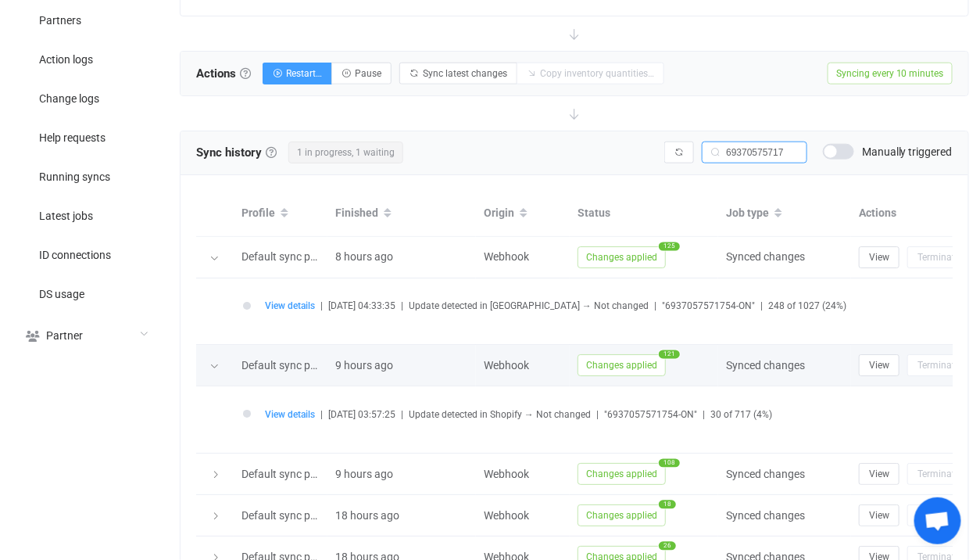
scroll to position [555, 0]
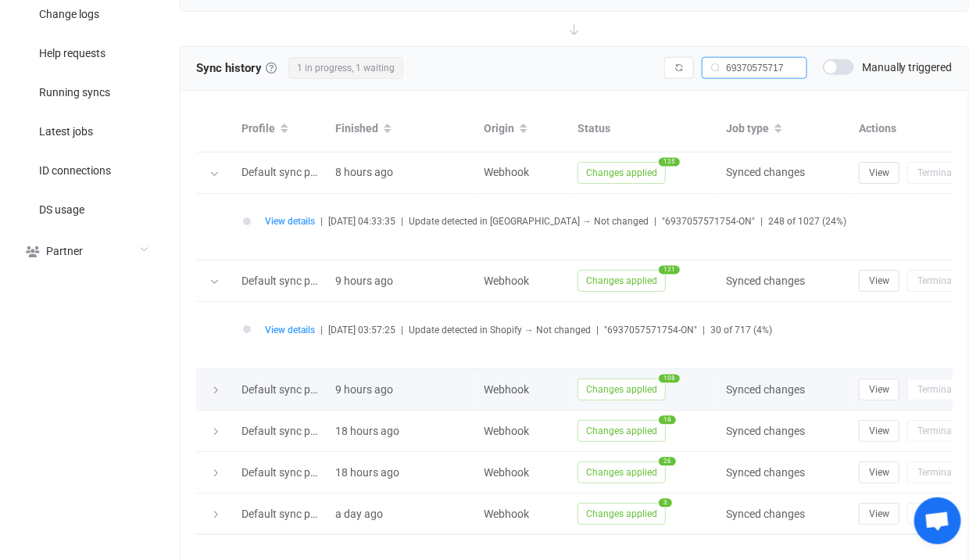
click at [610, 381] on span "Changes applied" at bounding box center [622, 389] width 88 height 22
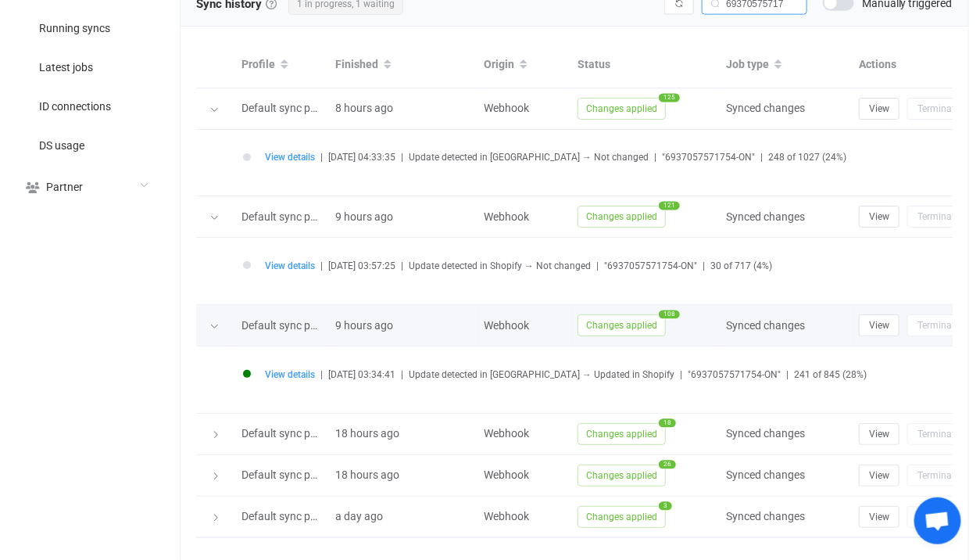
scroll to position [671, 0]
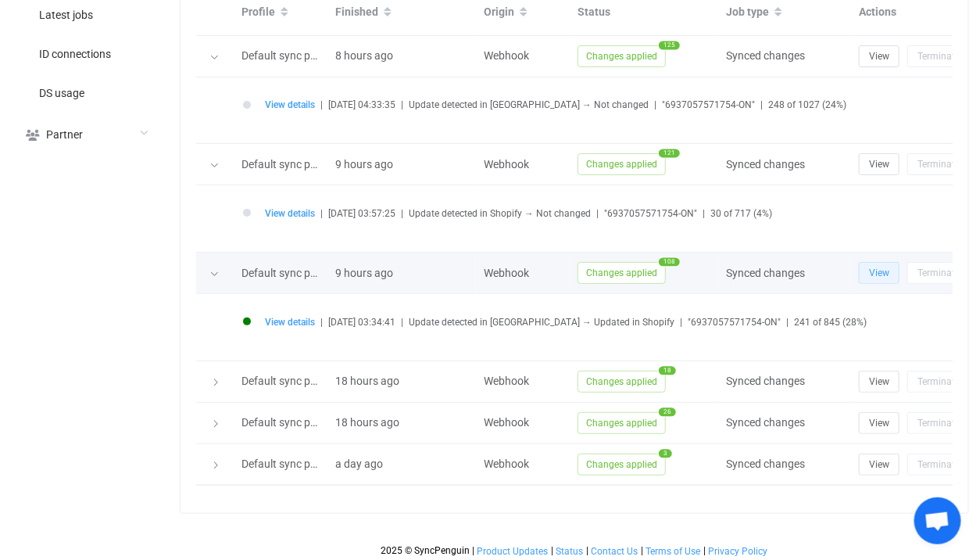
click at [881, 262] on button "View" at bounding box center [879, 273] width 41 height 22
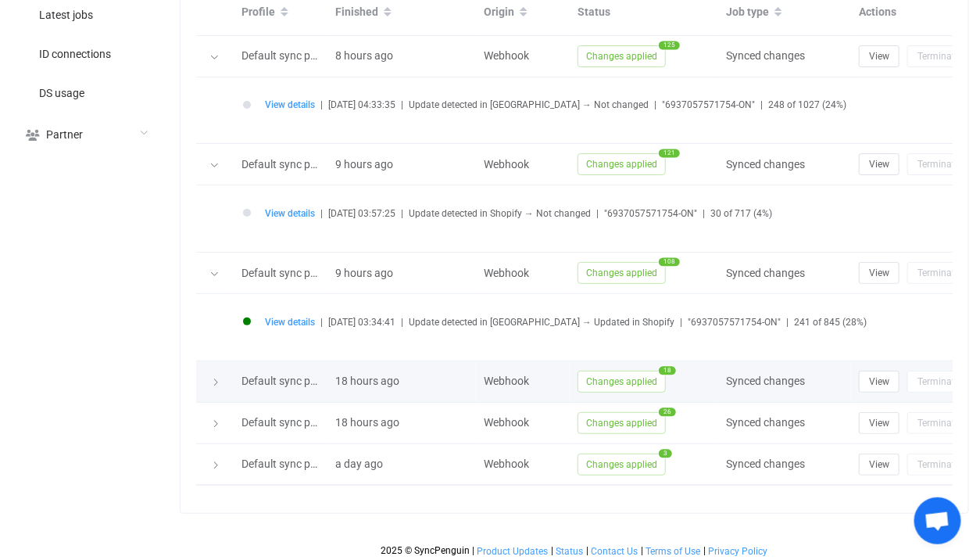
click at [604, 364] on td "Changes applied 18" at bounding box center [644, 381] width 149 height 41
click at [604, 371] on span "Changes applied" at bounding box center [622, 382] width 88 height 22
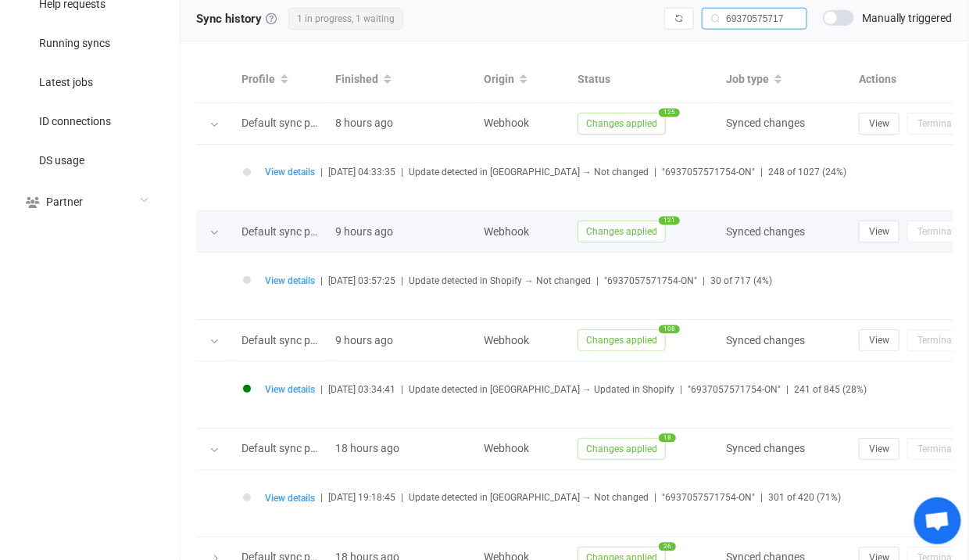
scroll to position [431, 0]
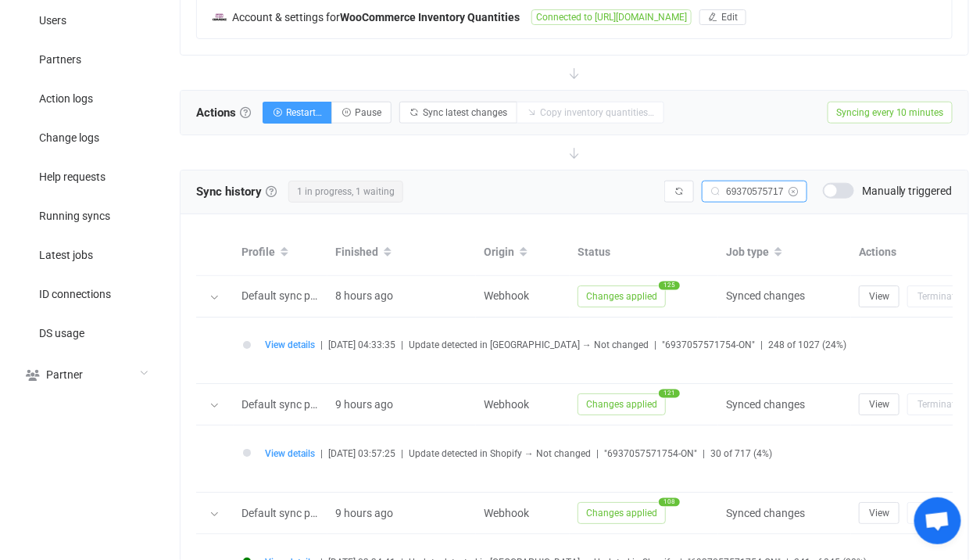
click at [789, 187] on icon at bounding box center [794, 192] width 20 height 22
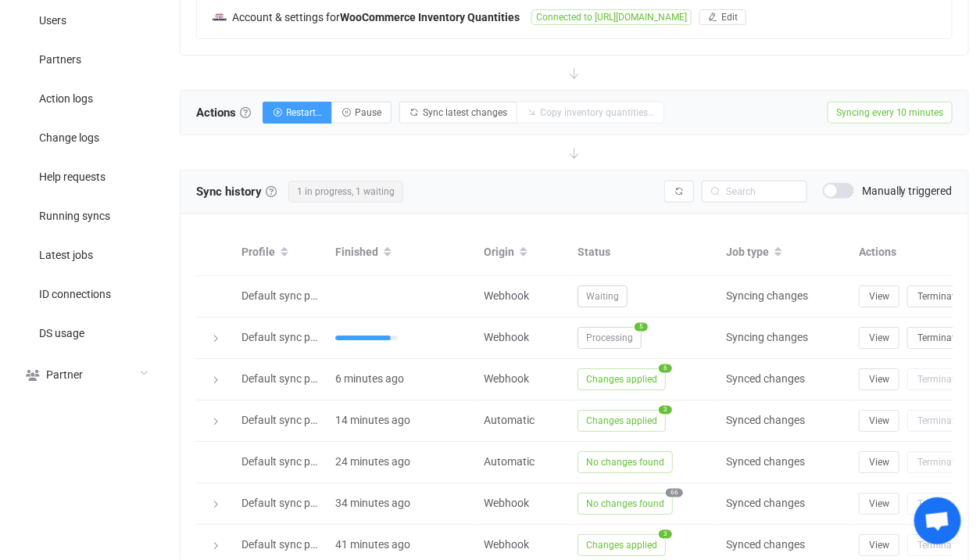
scroll to position [643, 0]
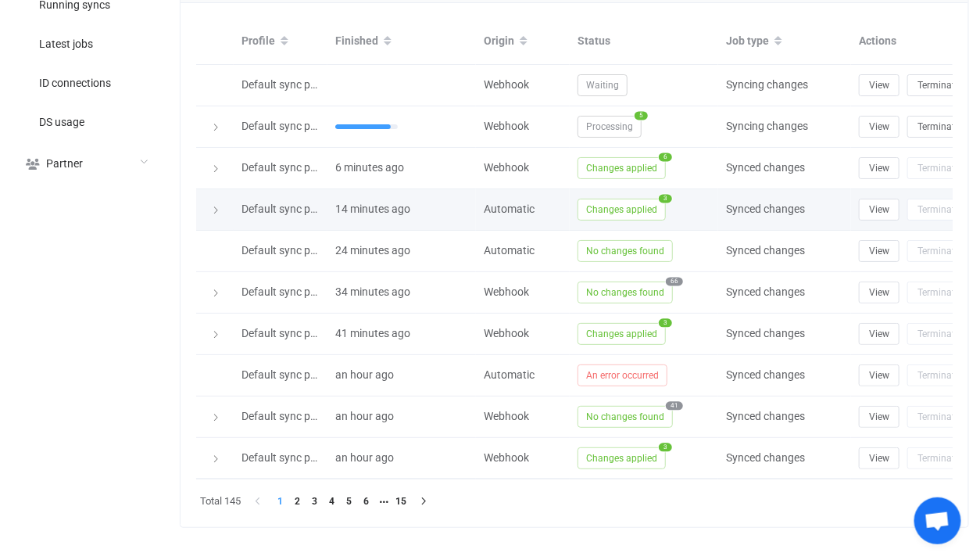
click at [613, 204] on span "Changes applied" at bounding box center [622, 210] width 88 height 22
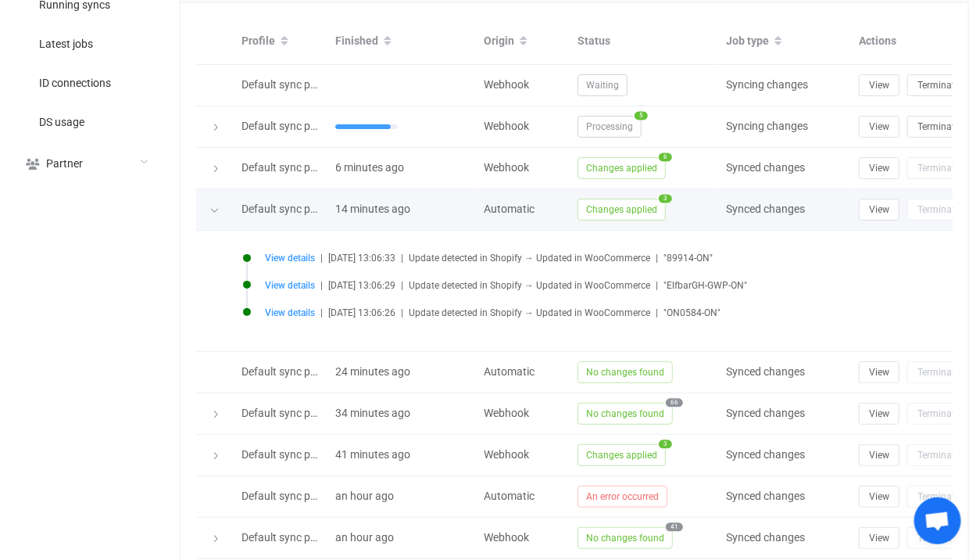
click at [613, 204] on span "Changes applied" at bounding box center [622, 210] width 88 height 22
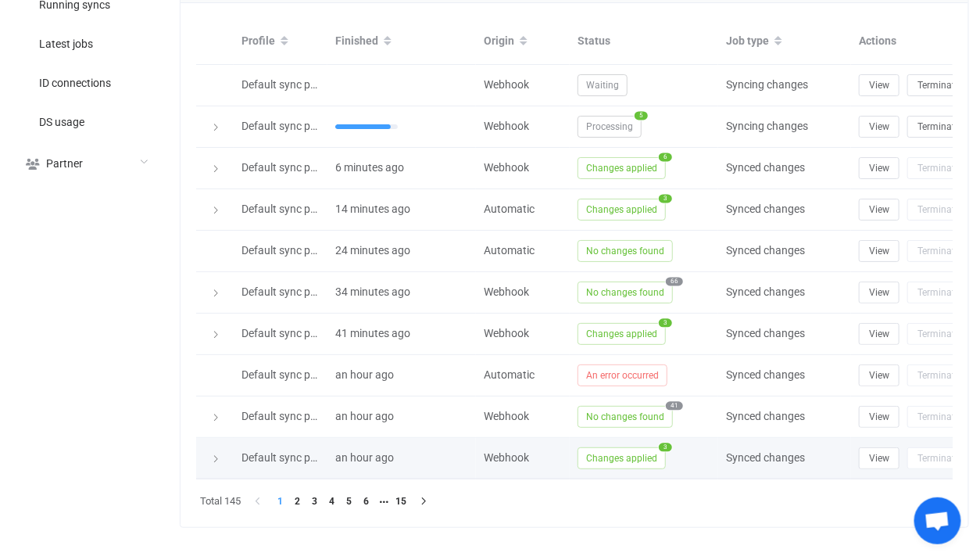
click at [611, 463] on span "Changes applied" at bounding box center [622, 458] width 88 height 22
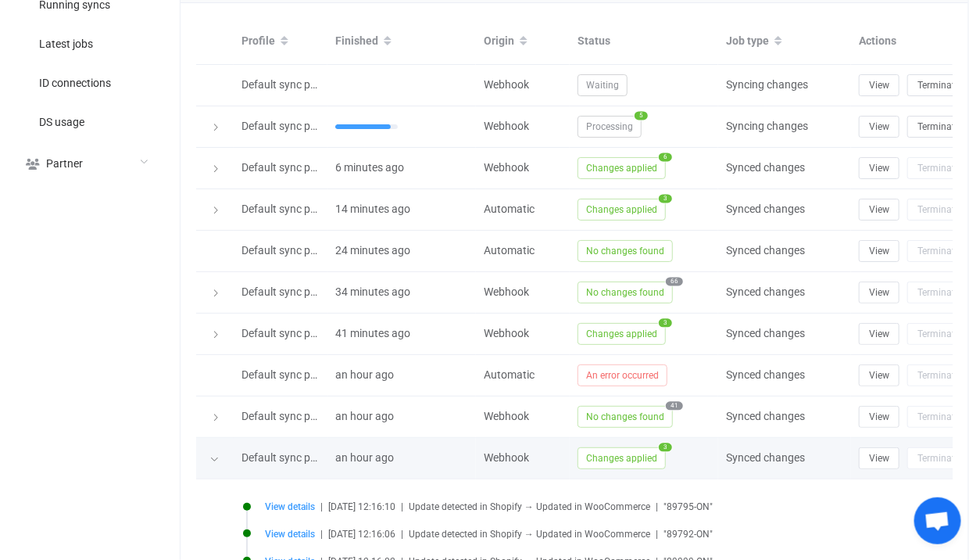
click at [600, 452] on span "Changes applied" at bounding box center [622, 458] width 88 height 22
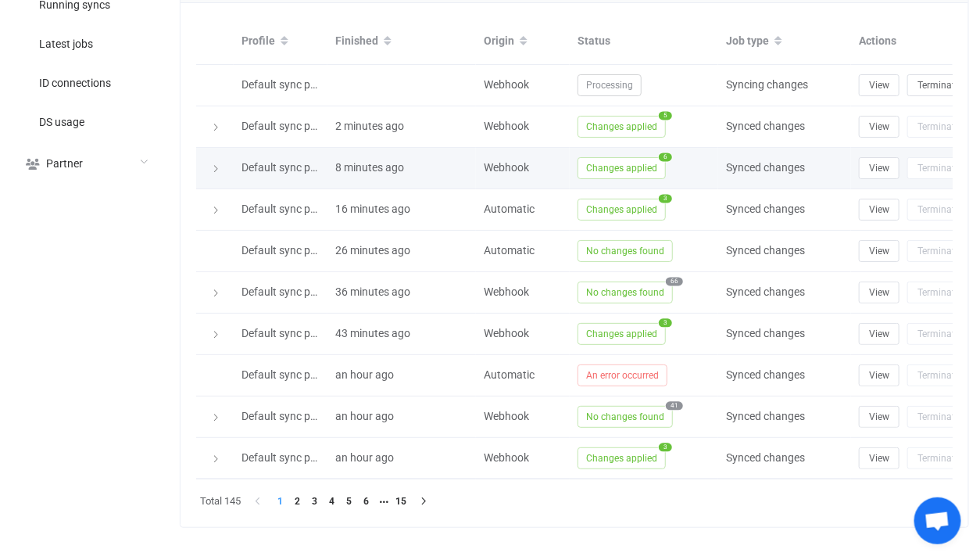
scroll to position [560, 0]
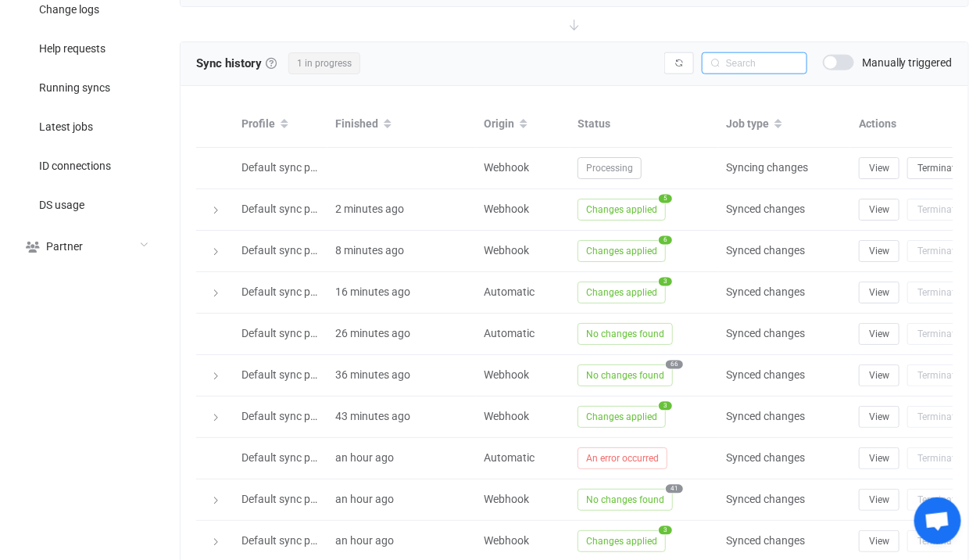
click at [757, 65] on input "text" at bounding box center [755, 63] width 106 height 22
paste input "dataSourceApp"
type input "dataSourceApp"
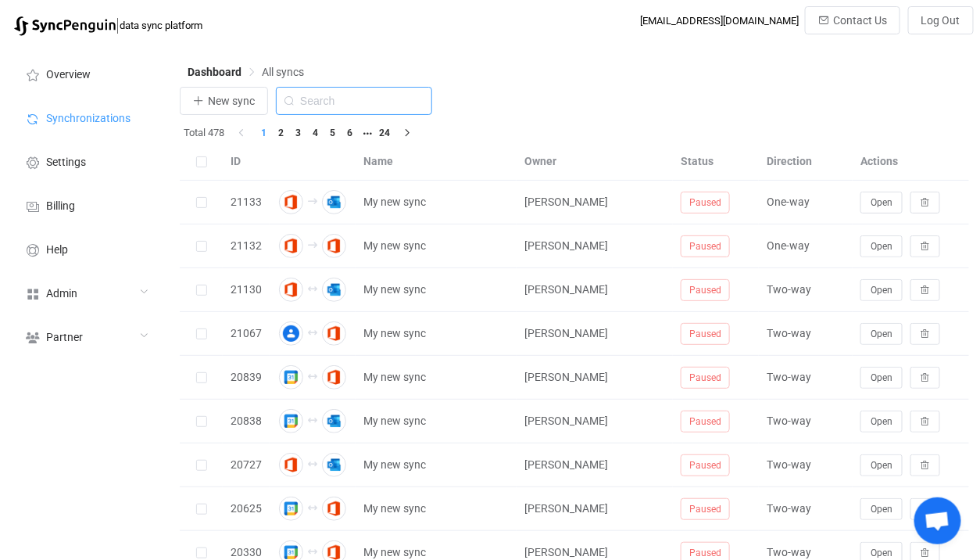
click at [353, 113] on input "text" at bounding box center [354, 101] width 156 height 28
type input "icou"
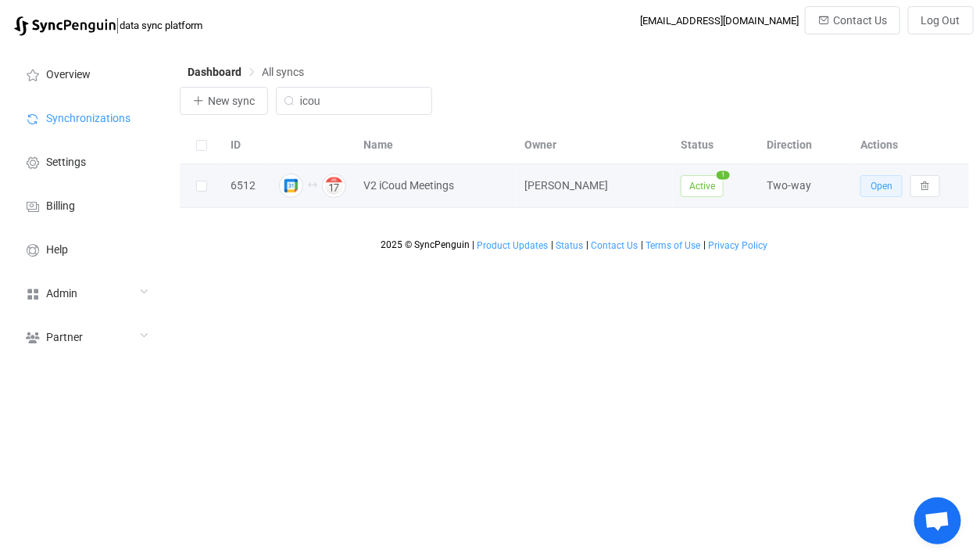
click at [873, 196] on button "Open" at bounding box center [882, 186] width 42 height 22
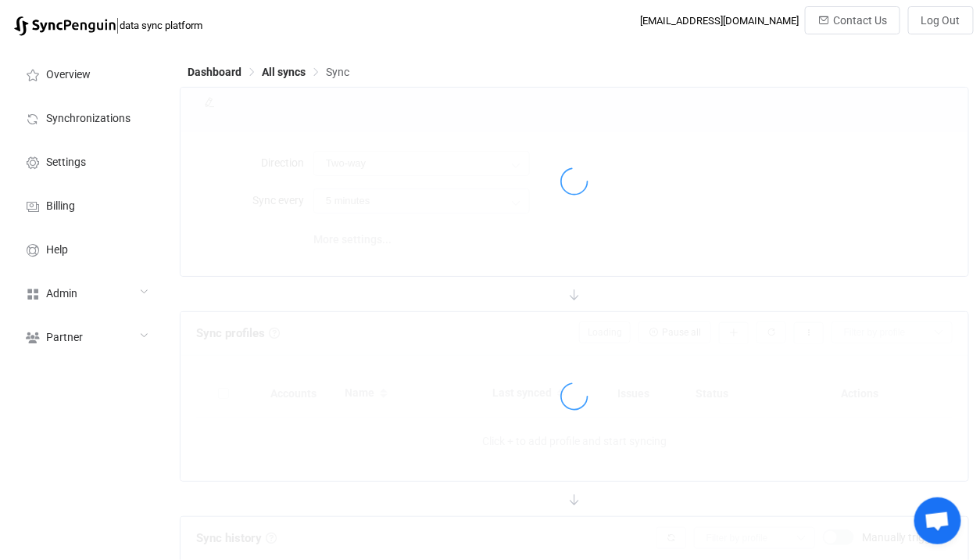
type input "10 minutes"
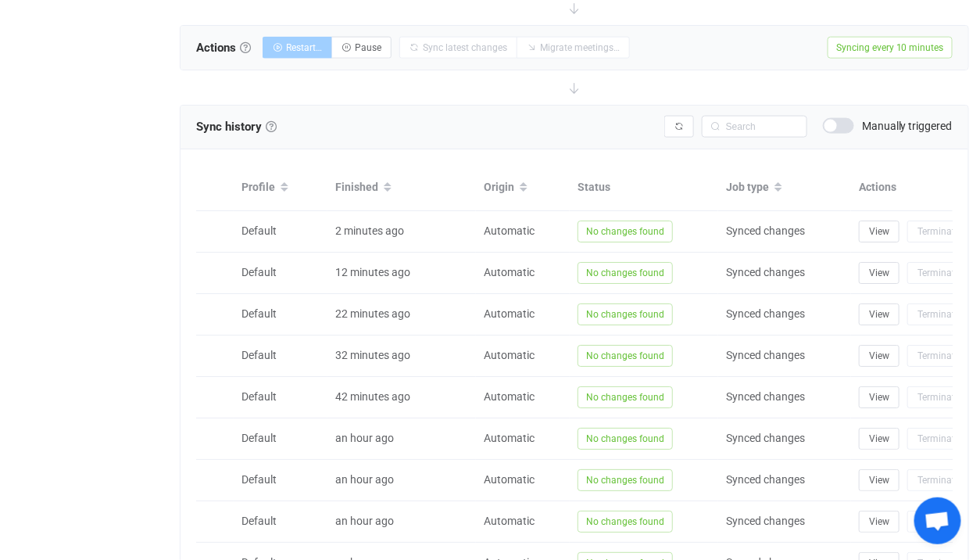
scroll to position [578, 0]
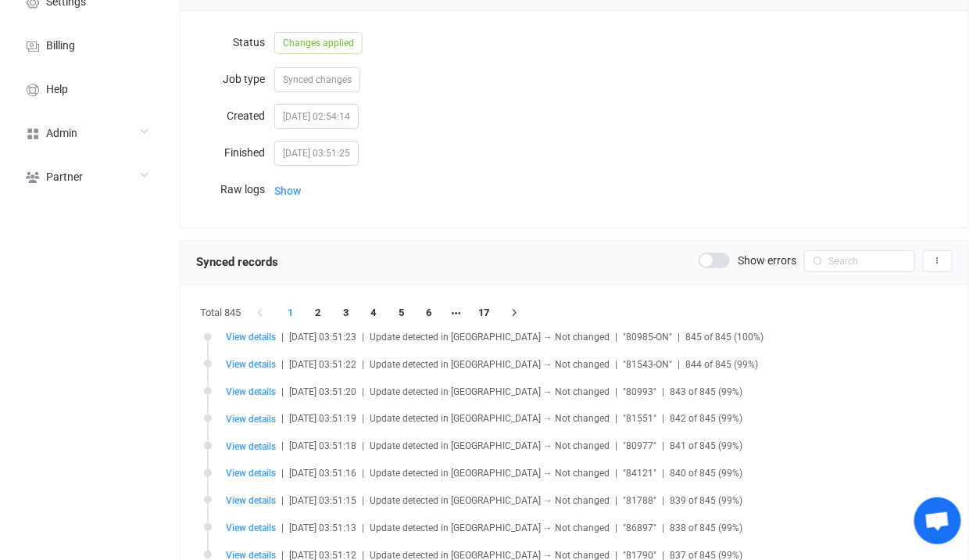
scroll to position [180, 0]
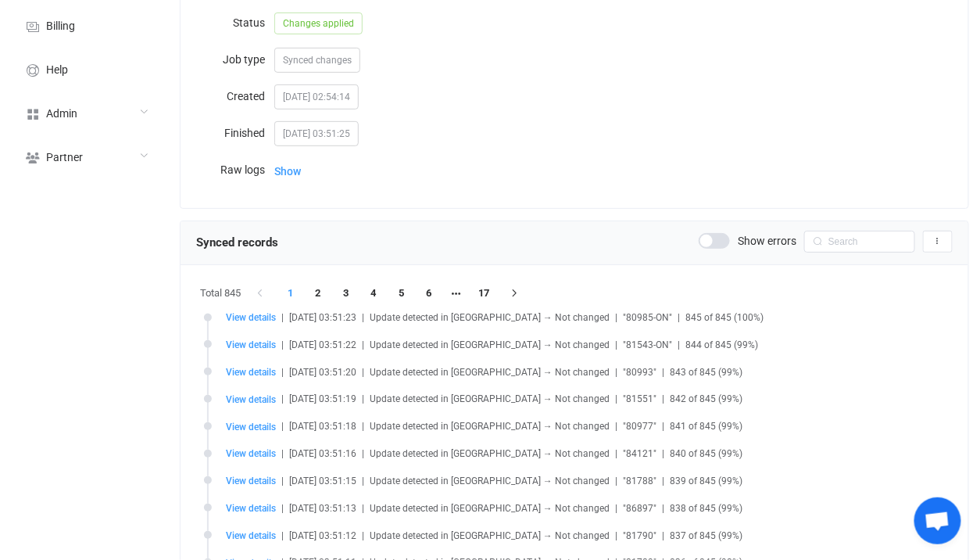
click at [473, 312] on span "Update detected in [GEOGRAPHIC_DATA] → Not changed" at bounding box center [490, 317] width 240 height 11
click at [482, 294] on li "17" at bounding box center [485, 293] width 28 height 22
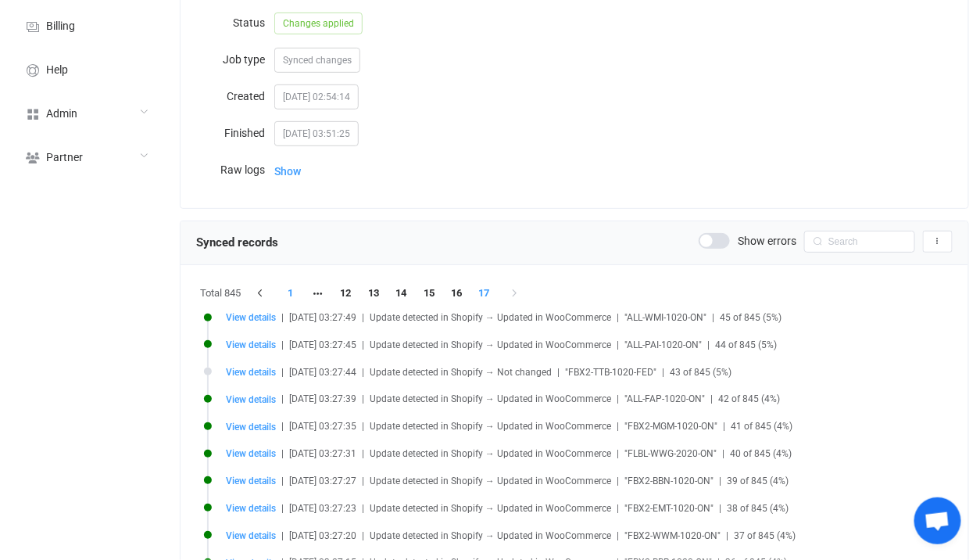
click at [298, 292] on li "1" at bounding box center [291, 293] width 28 height 22
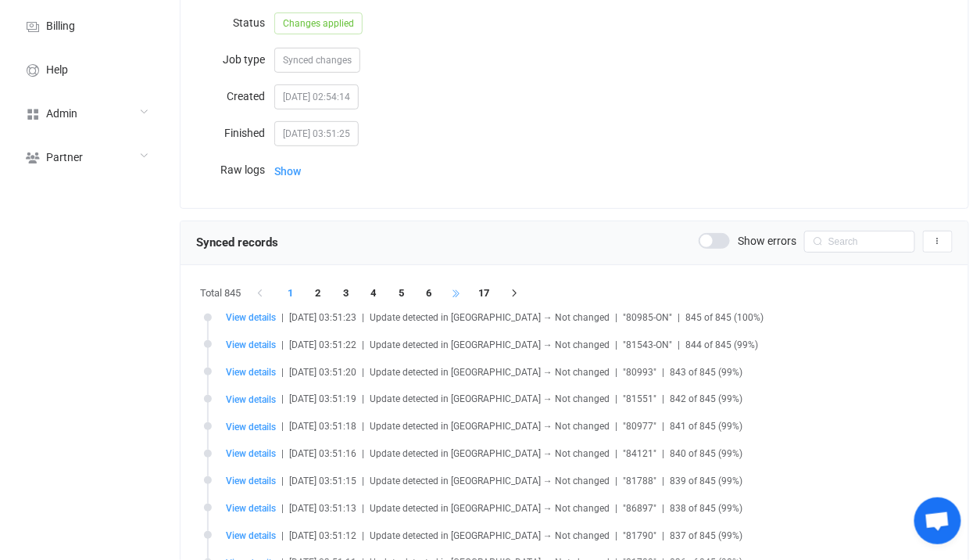
click at [470, 285] on li at bounding box center [457, 293] width 28 height 22
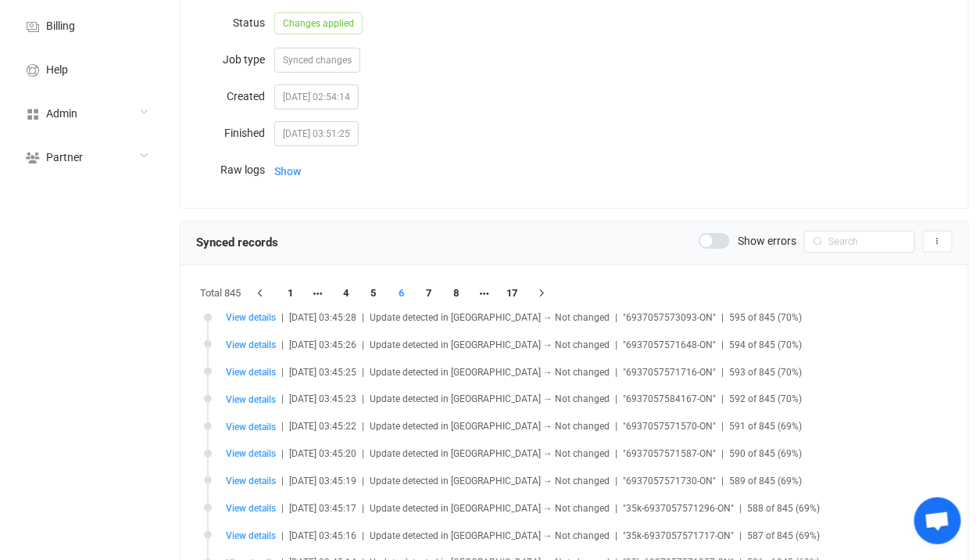
click at [513, 282] on li "17" at bounding box center [513, 293] width 28 height 22
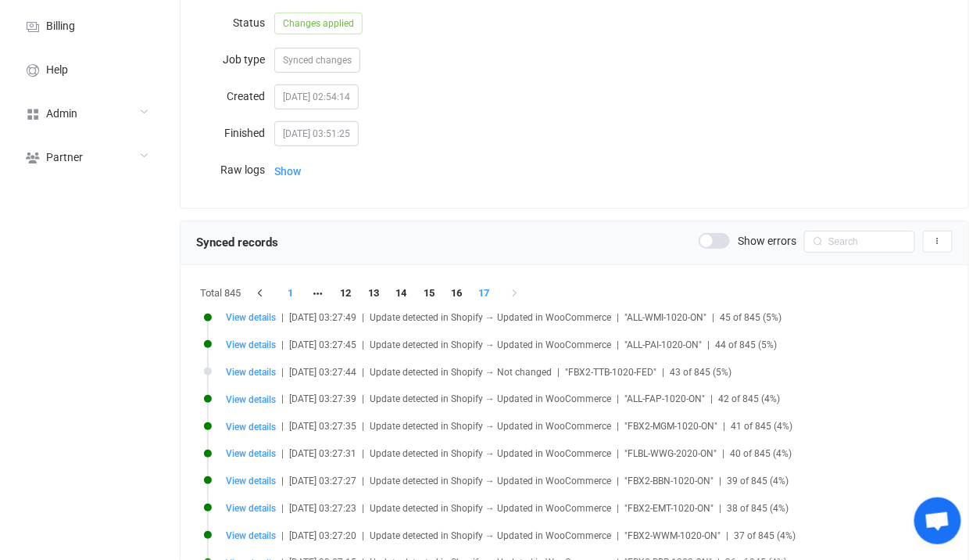
click at [287, 290] on li "1" at bounding box center [291, 293] width 28 height 22
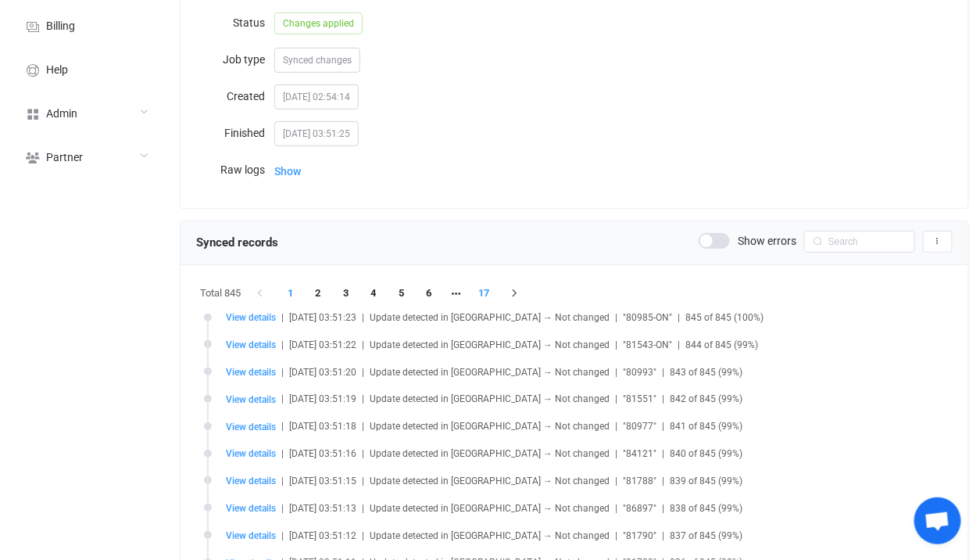
click at [485, 288] on li "17" at bounding box center [485, 293] width 28 height 22
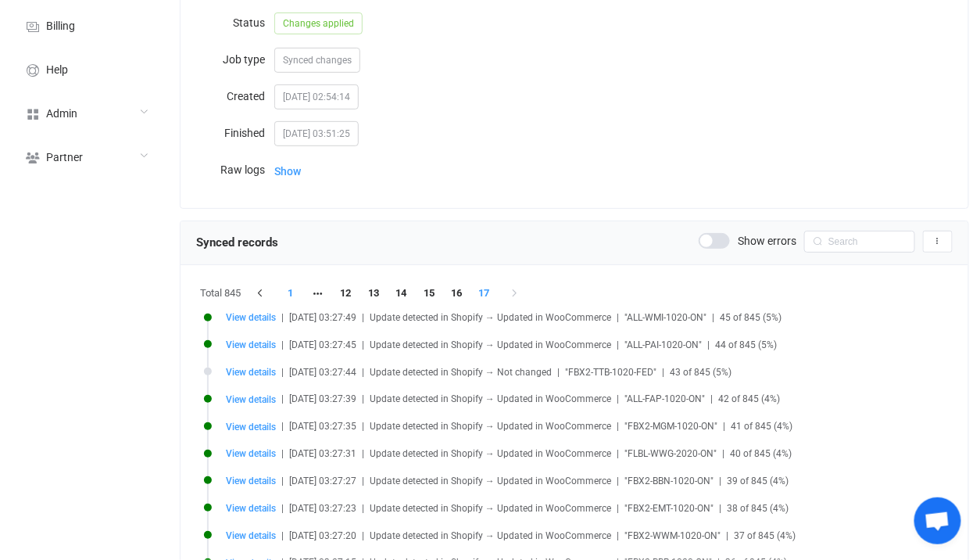
click at [289, 302] on li "1" at bounding box center [291, 293] width 28 height 22
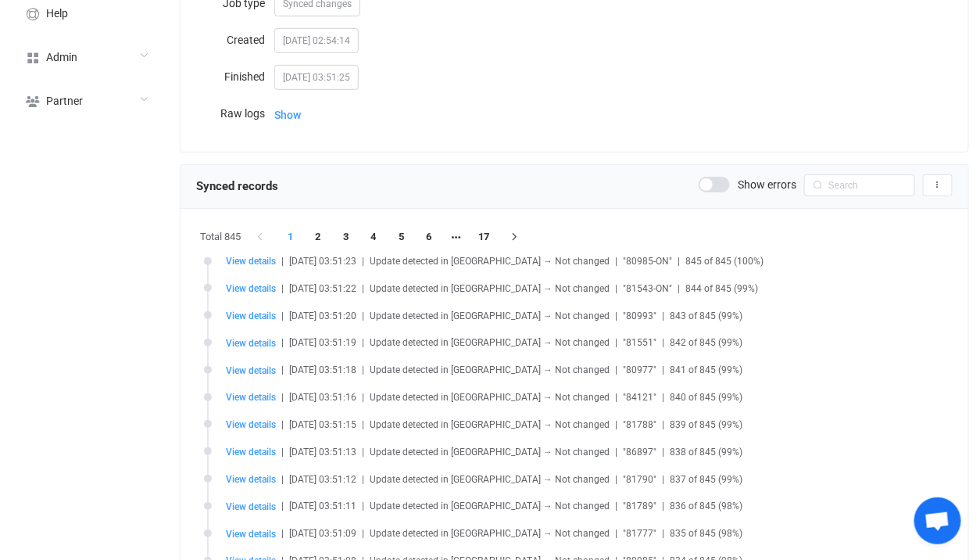
scroll to position [238, 0]
click at [417, 229] on li "6" at bounding box center [429, 235] width 28 height 22
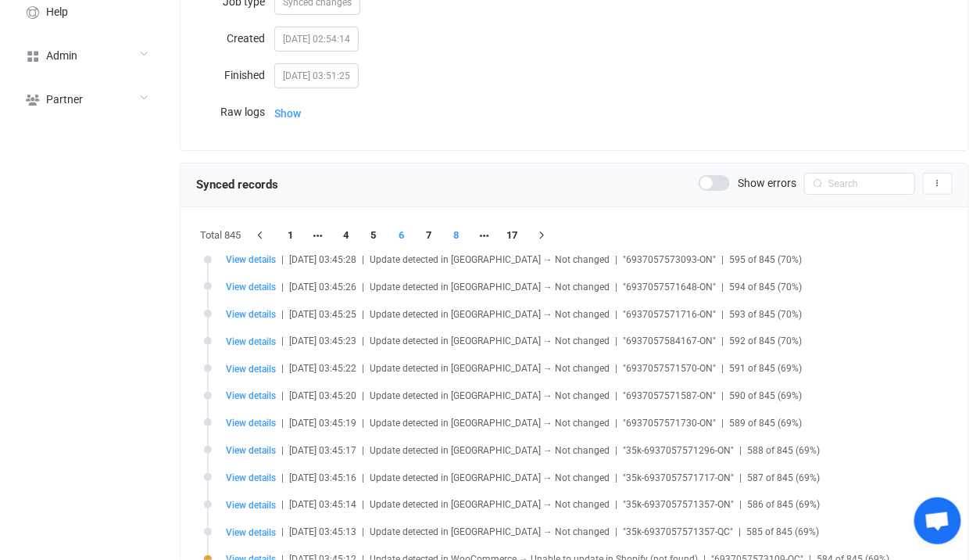
click at [450, 237] on li "8" at bounding box center [457, 235] width 28 height 22
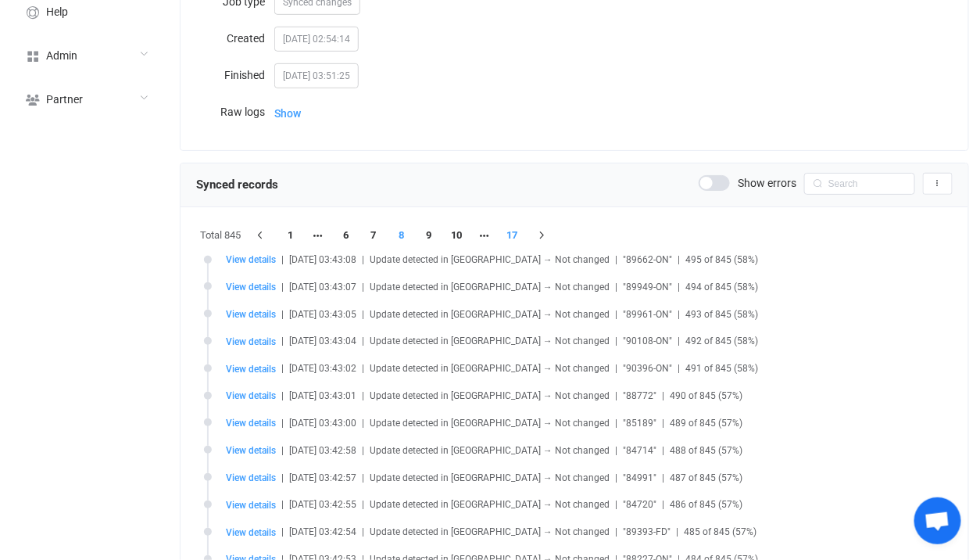
click at [508, 235] on li "17" at bounding box center [513, 235] width 28 height 22
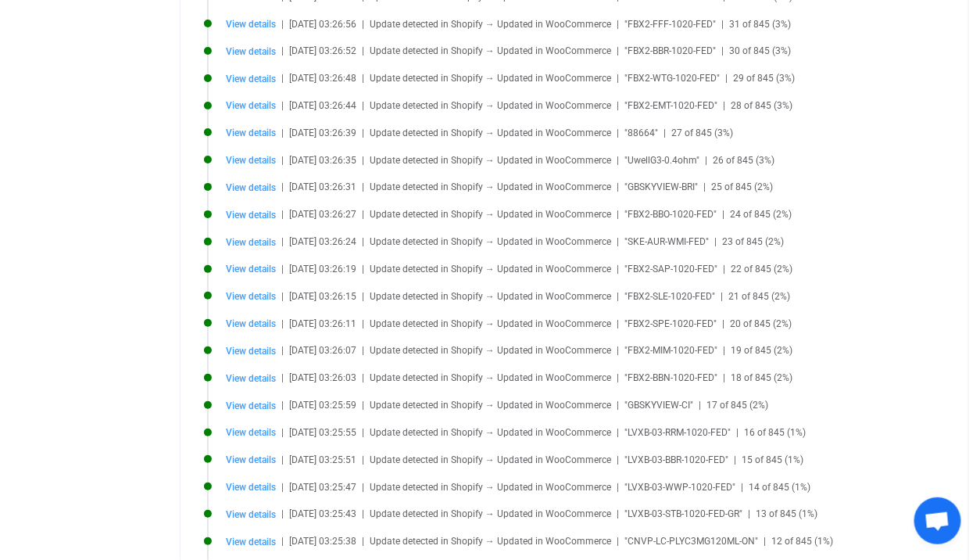
scroll to position [0, 0]
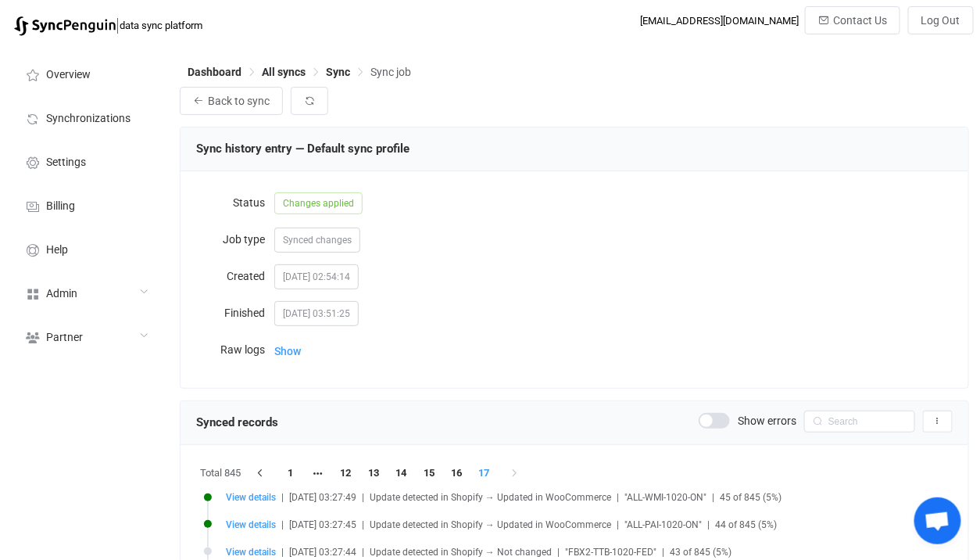
click at [353, 464] on li "12" at bounding box center [346, 473] width 28 height 22
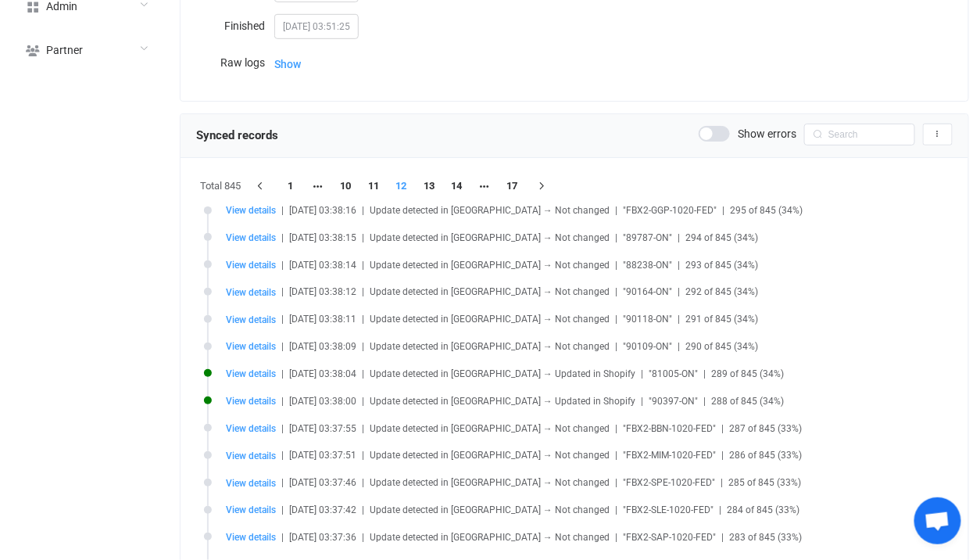
scroll to position [424, 0]
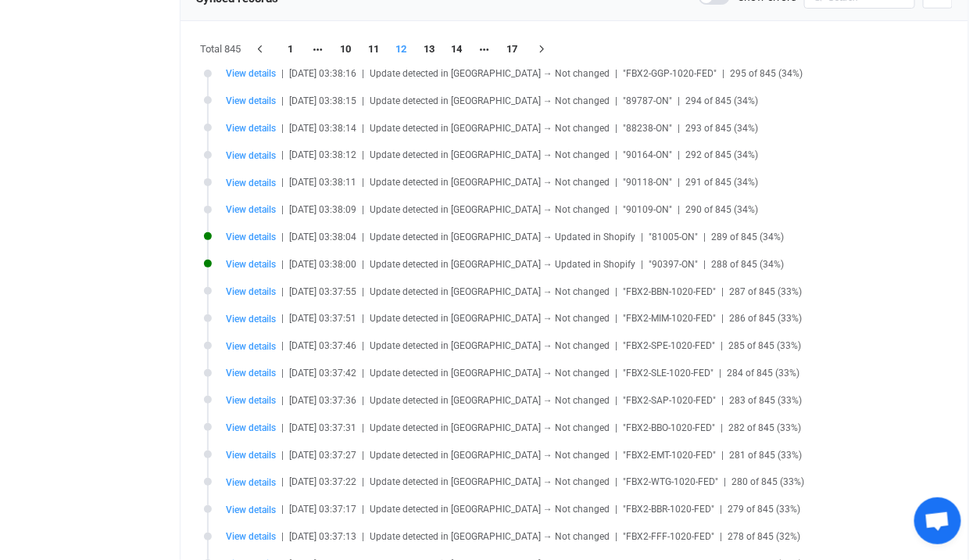
click at [258, 340] on span "View details" at bounding box center [251, 346] width 50 height 12
click at [262, 346] on span "View details" at bounding box center [251, 346] width 50 height 11
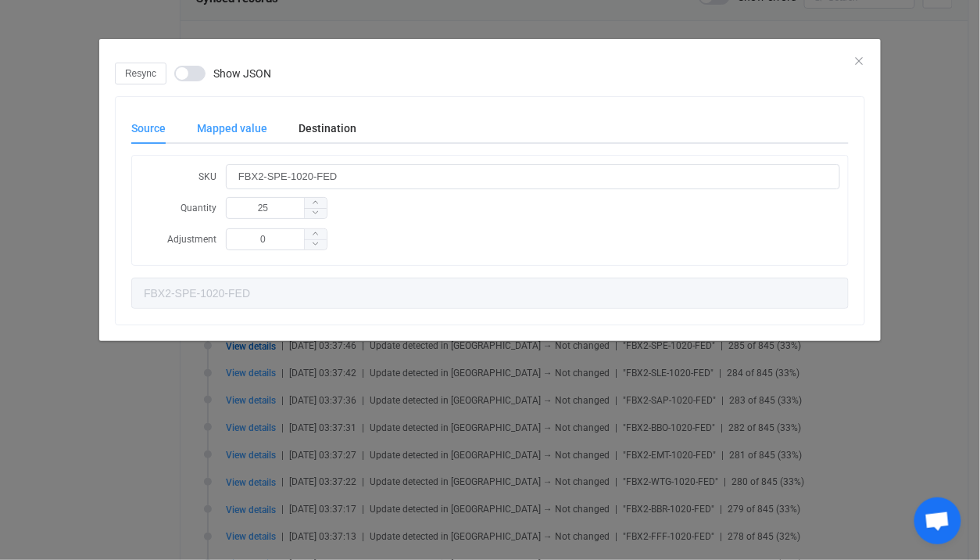
click at [250, 133] on div "Mapped value" at bounding box center [232, 128] width 102 height 31
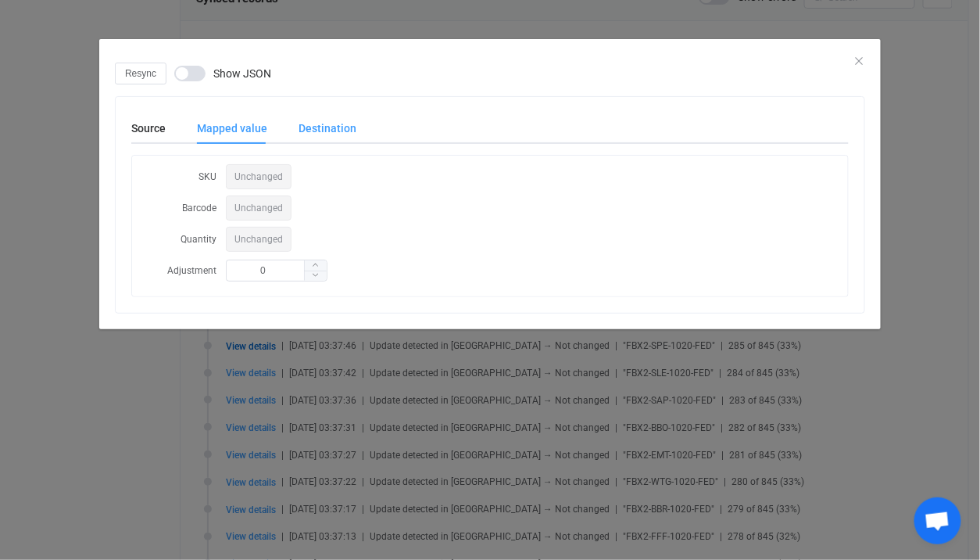
click at [332, 133] on div "Destination" at bounding box center [319, 128] width 73 height 31
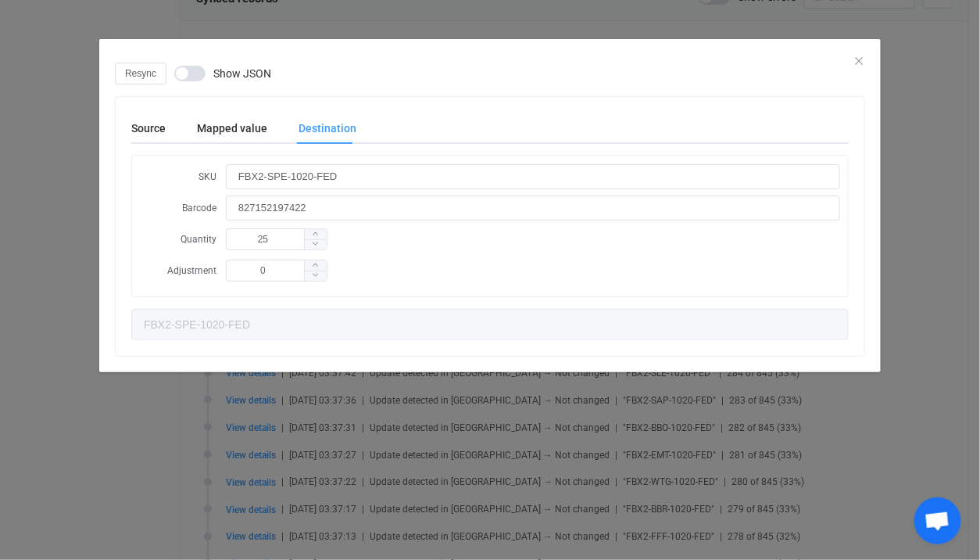
click at [70, 289] on div "Resync Show JSON Source Mapped value Destination SKU FBX2-SPE-1020-FED Quantity…" at bounding box center [490, 280] width 980 height 560
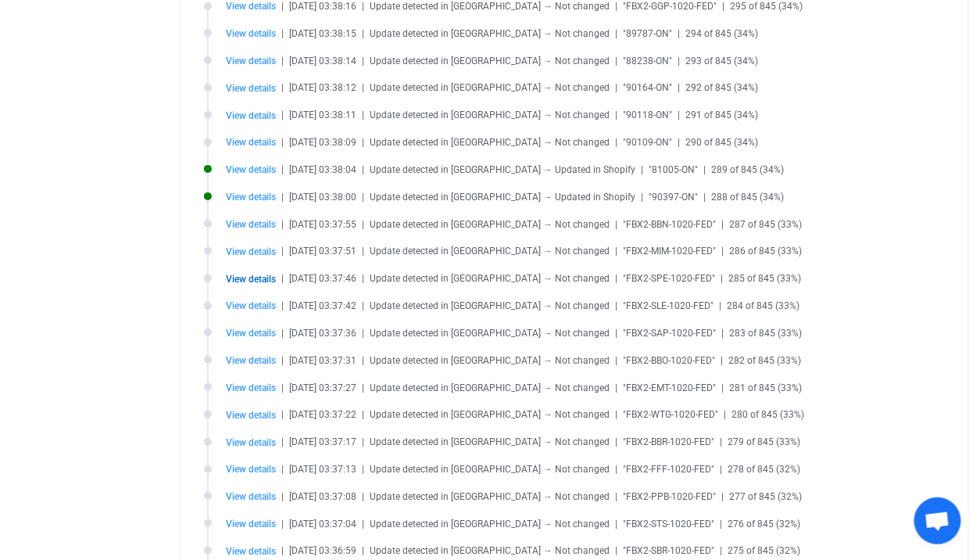
scroll to position [696, 0]
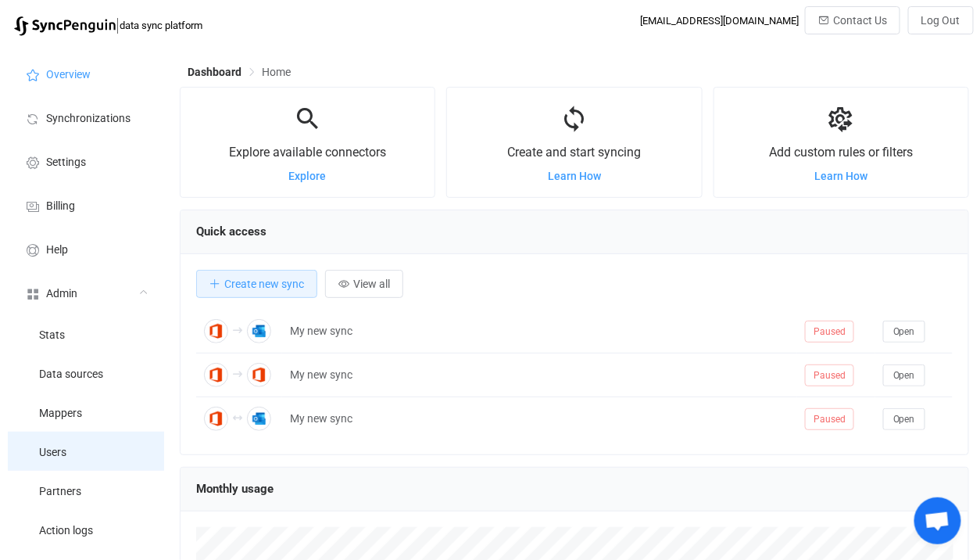
scroll to position [303, 790]
click at [95, 450] on li "Users" at bounding box center [86, 450] width 156 height 39
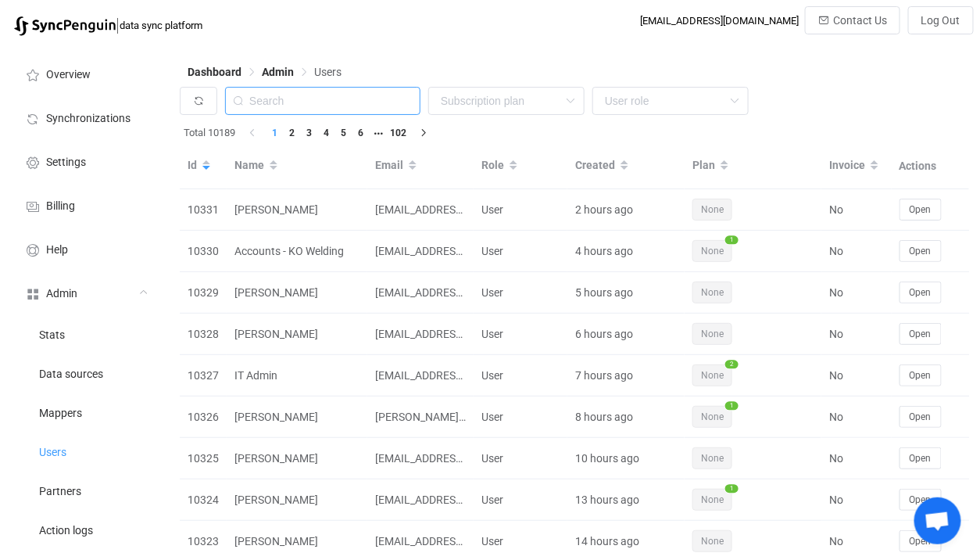
click at [302, 109] on input "text" at bounding box center [322, 101] width 195 height 28
paste input "[EMAIL_ADDRESS][DOMAIN_NAME]"
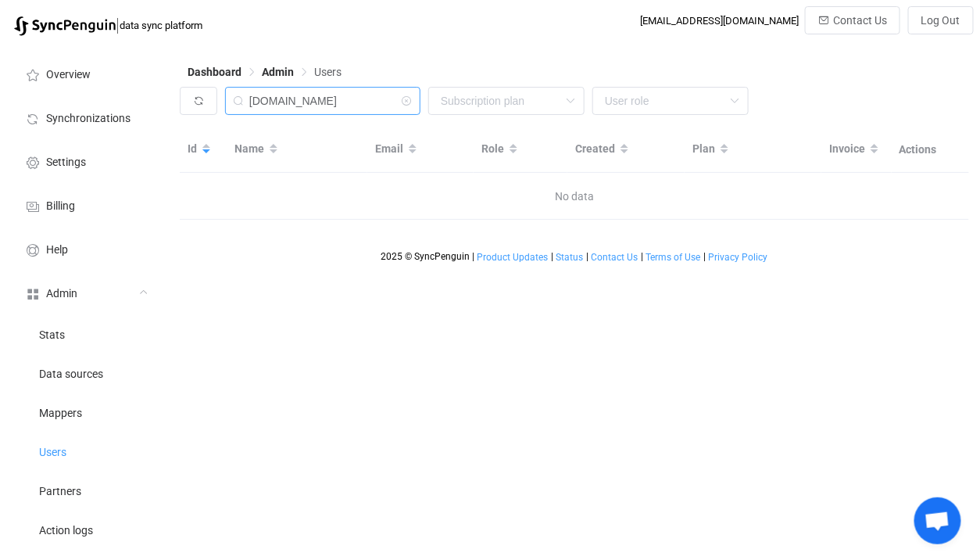
type input "[DOMAIN_NAME]"
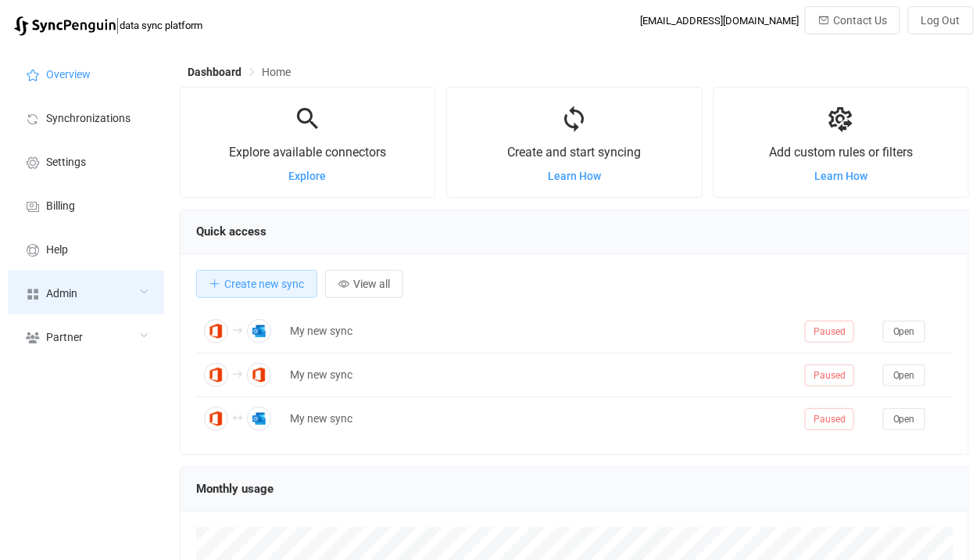
scroll to position [303, 790]
click at [44, 292] on div "Admin" at bounding box center [86, 292] width 156 height 44
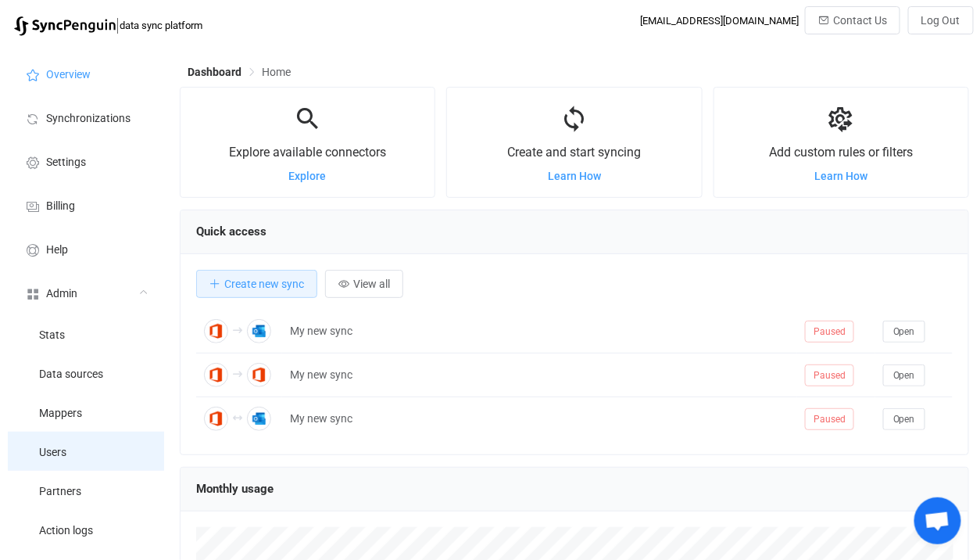
click at [76, 446] on li "Users" at bounding box center [86, 450] width 156 height 39
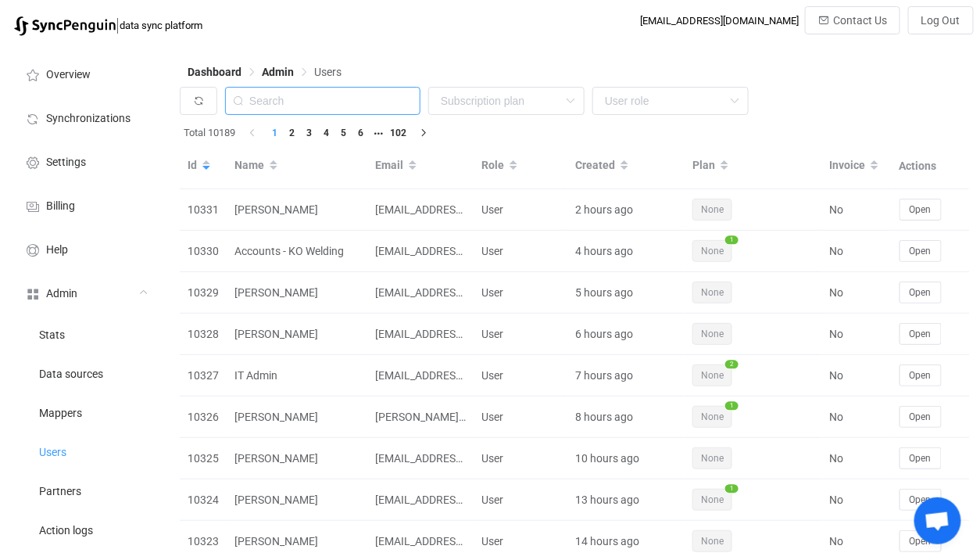
click at [354, 102] on input "text" at bounding box center [322, 101] width 195 height 28
paste input "[EMAIL_ADDRESS][DOMAIN_NAME]"
type input "[EMAIL_ADDRESS][DOMAIN_NAME]"
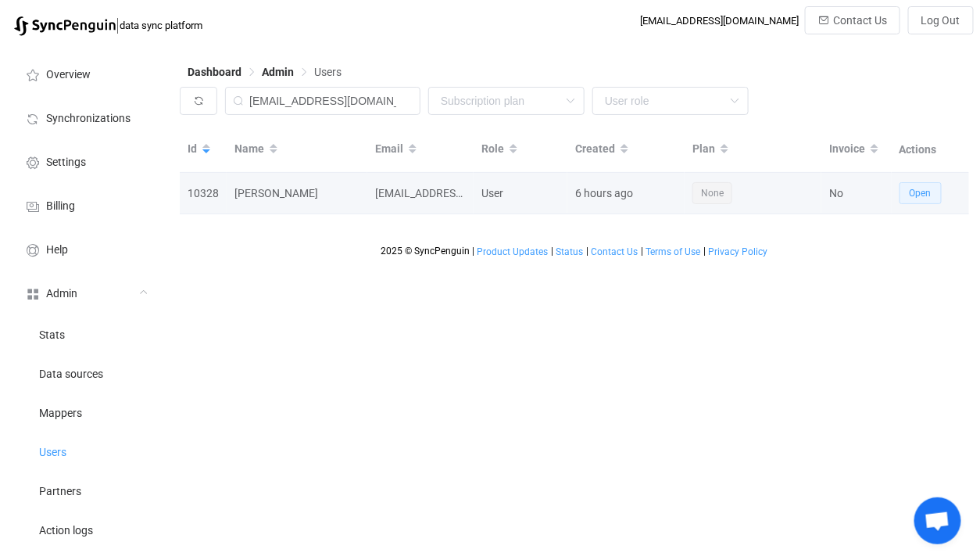
click at [923, 188] on span "Open" at bounding box center [921, 193] width 22 height 11
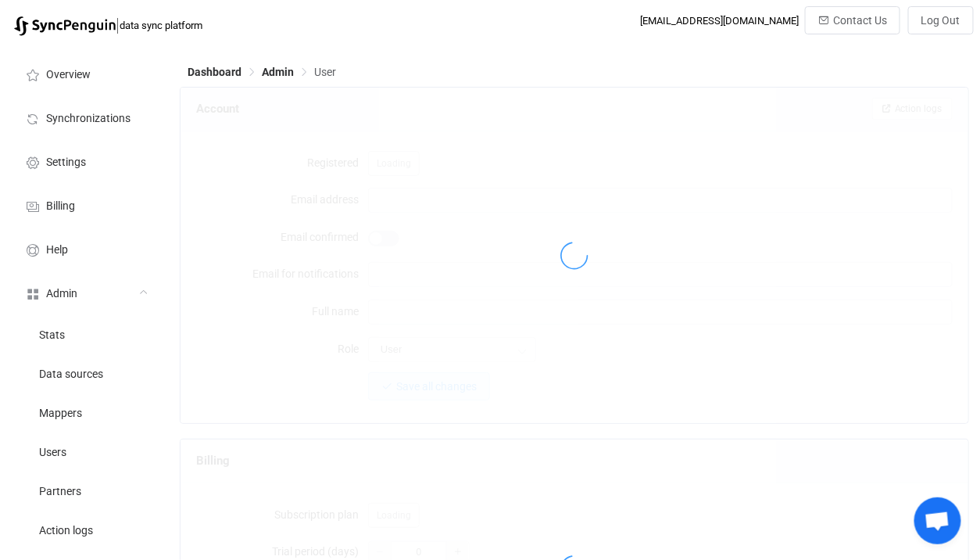
type input "[EMAIL_ADDRESS][DOMAIN_NAME]"
type input "[PERSON_NAME]"
type input "14"
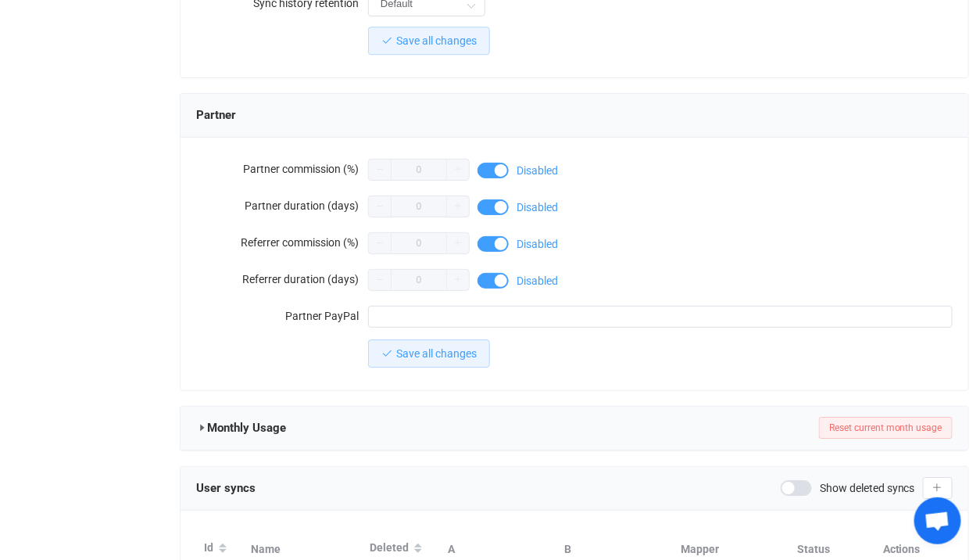
scroll to position [1416, 0]
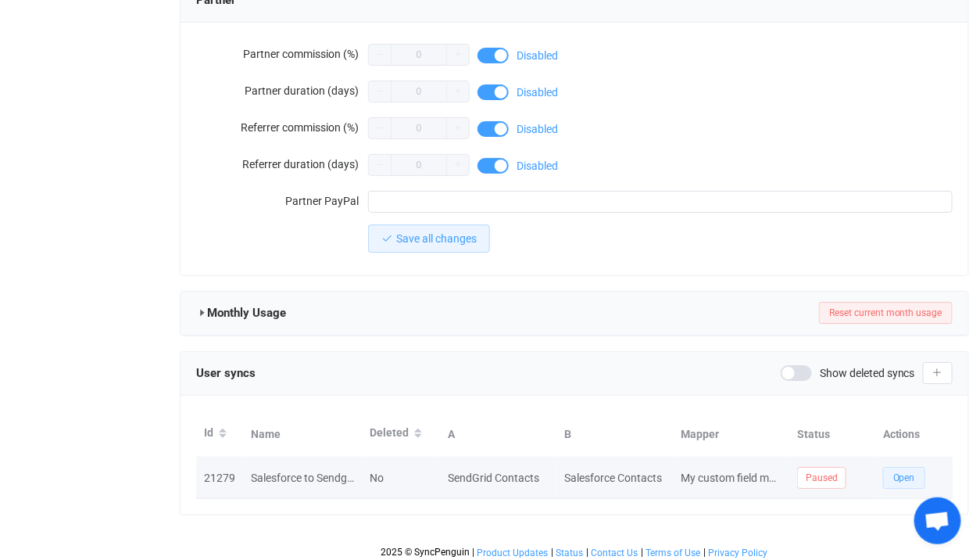
click at [889, 471] on button "Open" at bounding box center [904, 478] width 42 height 22
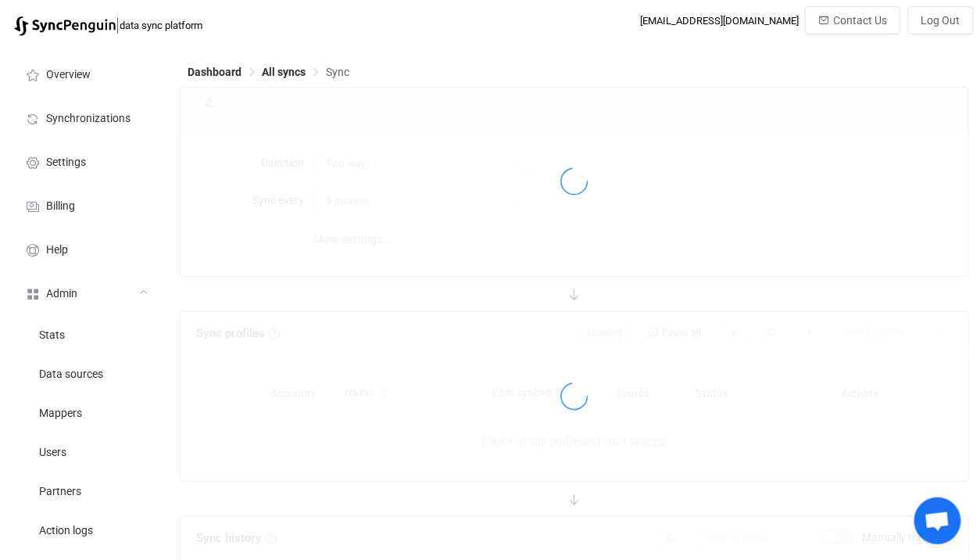
type input "Salesforce → SendGrid"
type input "10 minutes"
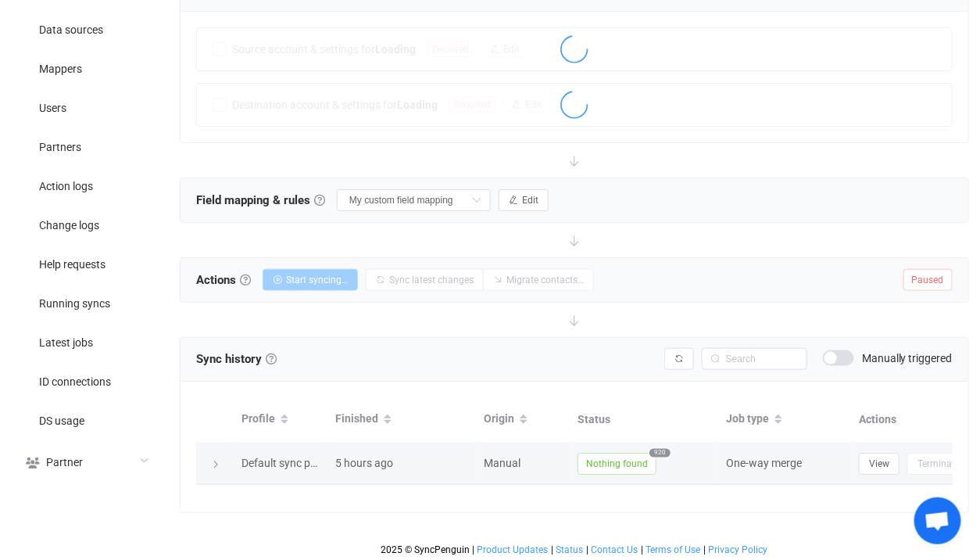
click at [610, 454] on span "Nothing found" at bounding box center [617, 464] width 79 height 22
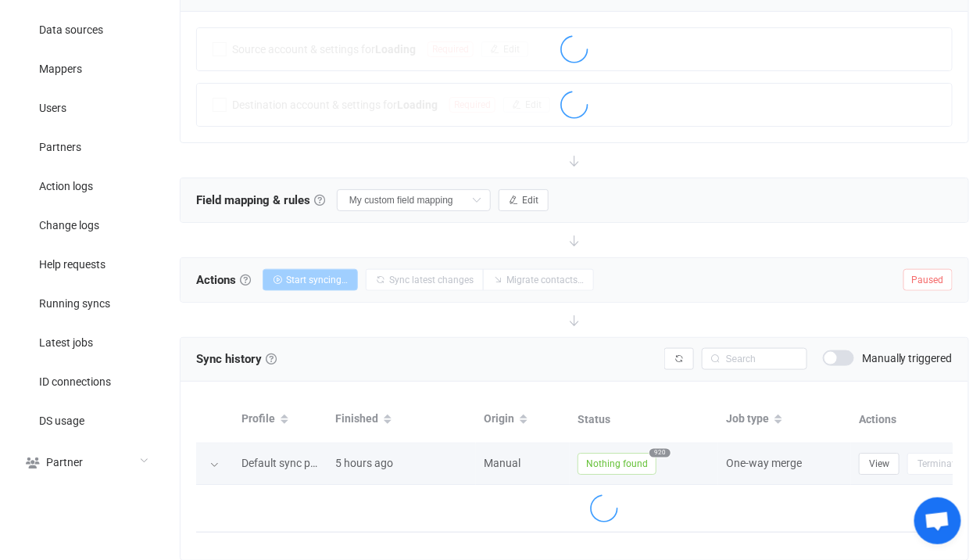
scroll to position [391, 0]
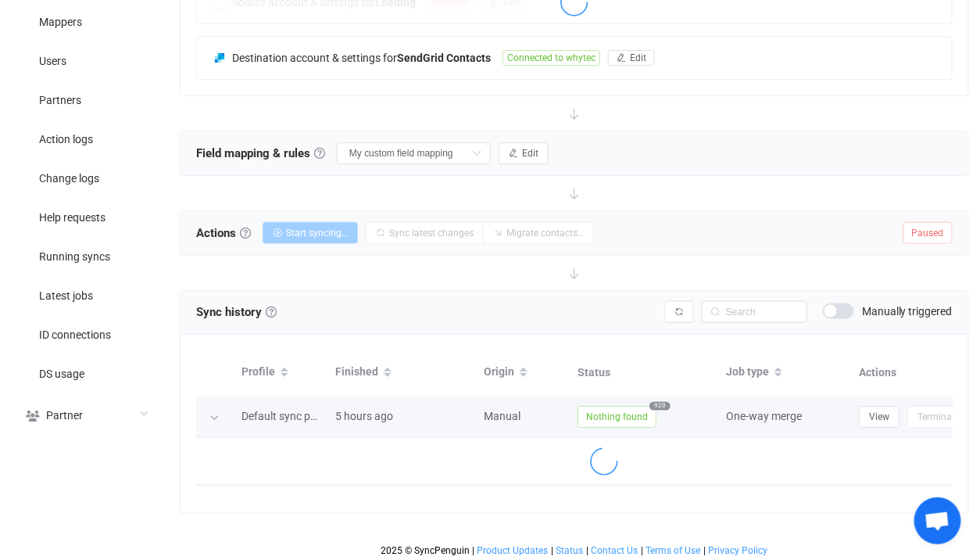
click at [610, 460] on icon at bounding box center [604, 461] width 33 height 33
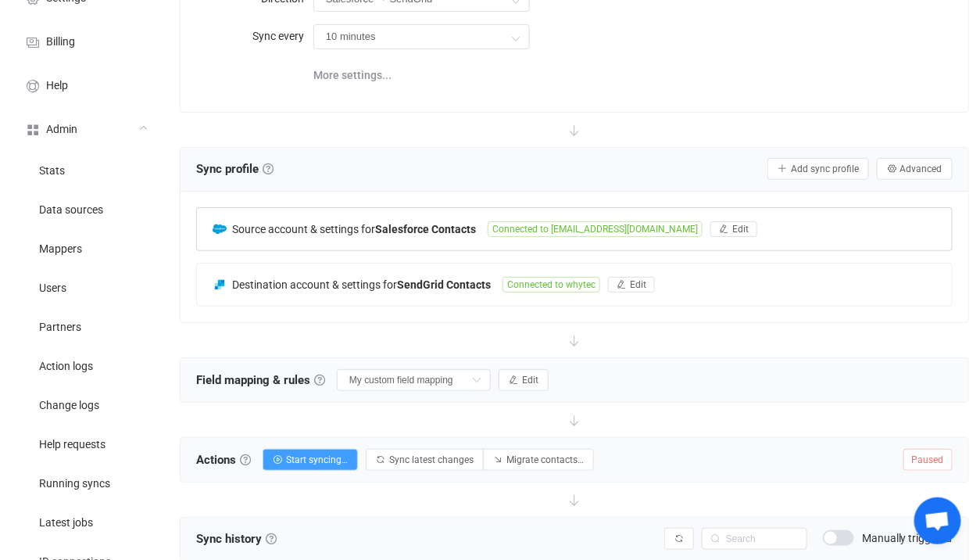
scroll to position [0, 0]
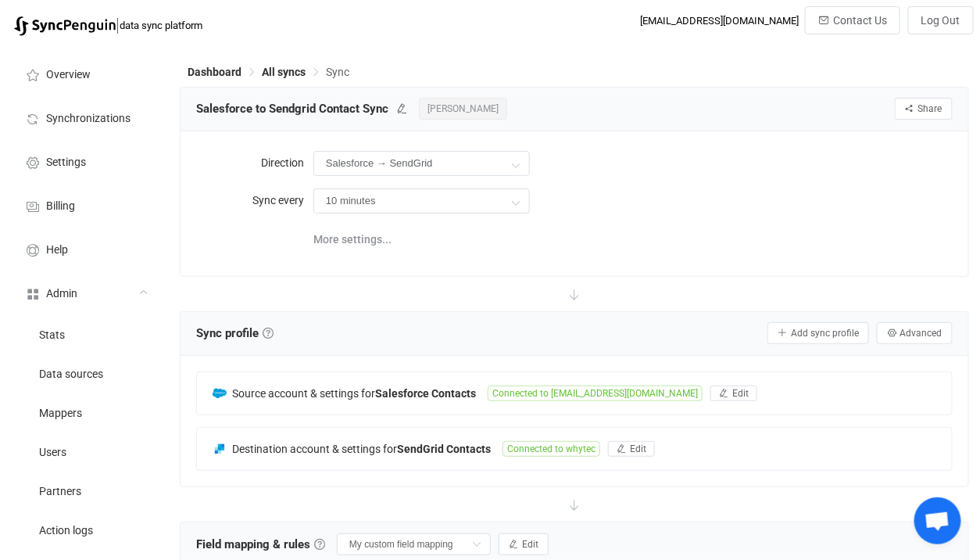
click at [457, 106] on span "[PERSON_NAME]" at bounding box center [463, 109] width 88 height 22
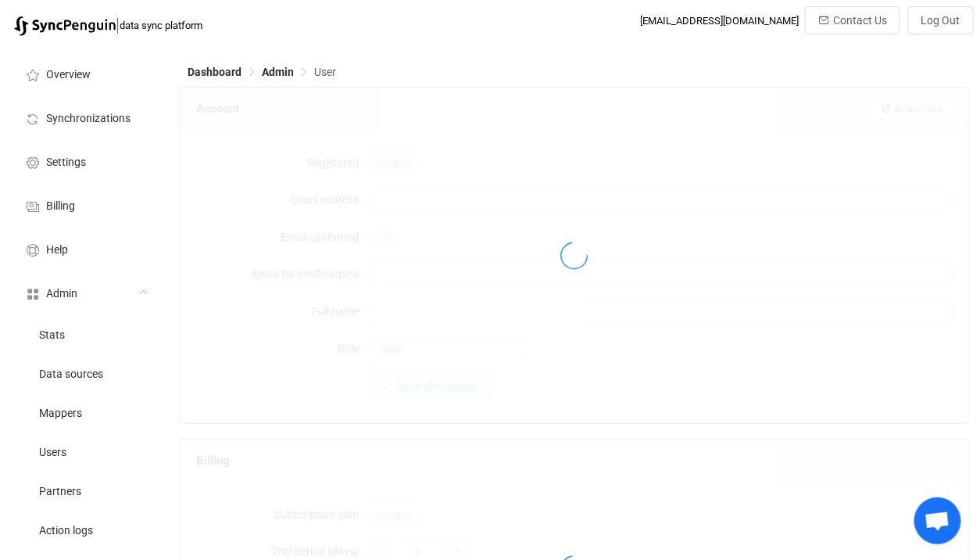
type input "[EMAIL_ADDRESS][DOMAIN_NAME]"
type input "[PERSON_NAME]"
type input "14"
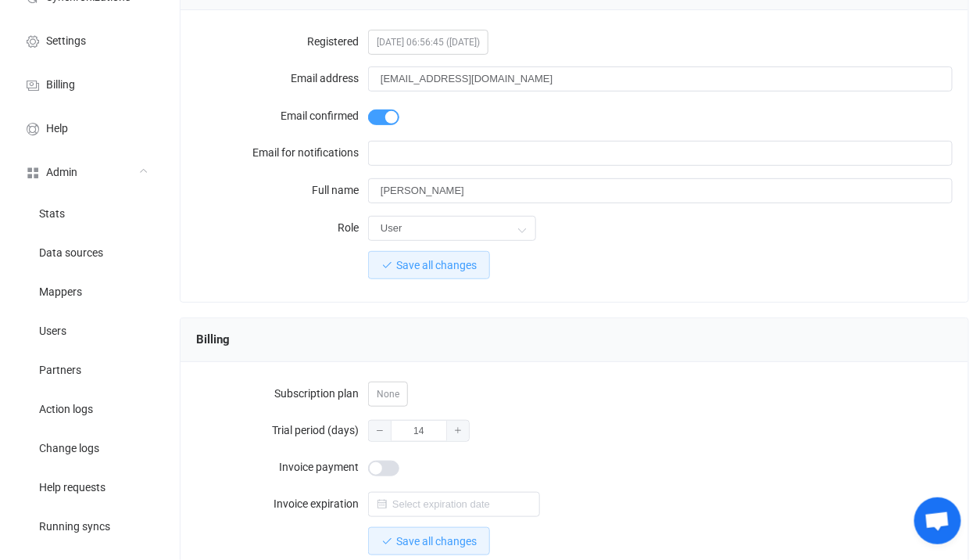
scroll to position [8, 0]
